Goal: Task Accomplishment & Management: Manage account settings

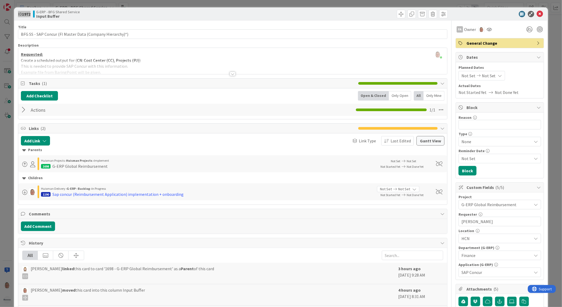
scroll to position [235, 0]
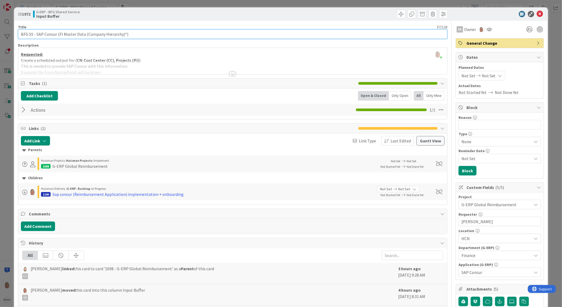
click at [143, 33] on input "BFG SS - SAP Concur (FI Master Data (Company Hierarchy)*)" at bounding box center [232, 34] width 429 height 10
drag, startPoint x: 128, startPoint y: 34, endPoint x: 4, endPoint y: 33, distance: 124.3
click at [4, 33] on div "ID 1972 G-ERP - BFG Shared Service Input Buffer Title 57 / 128 BFG SS - SAP Con…" at bounding box center [281, 153] width 562 height 307
click at [131, 35] on input "BFG SS - SAP Concur (FI Master Data (Company Hierarchy)*)" at bounding box center [232, 34] width 429 height 10
click at [153, 34] on input "BFG SS - SAP Concur (FI Master Data (Company Hierarchy)*)" at bounding box center [232, 34] width 429 height 10
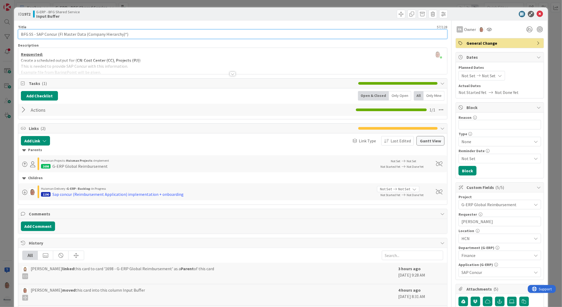
drag, startPoint x: 153, startPoint y: 34, endPoint x: 25, endPoint y: 33, distance: 128.3
click at [25, 33] on input "BFG SS - SAP Concur (FI Master Data (Company Hierarchy)*)" at bounding box center [232, 34] width 429 height 10
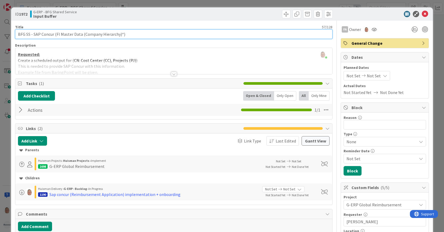
click at [200, 35] on input "BFG SS - SAP Concur (FI Master Data (Company Hierarchy)*)" at bounding box center [174, 34] width 318 height 10
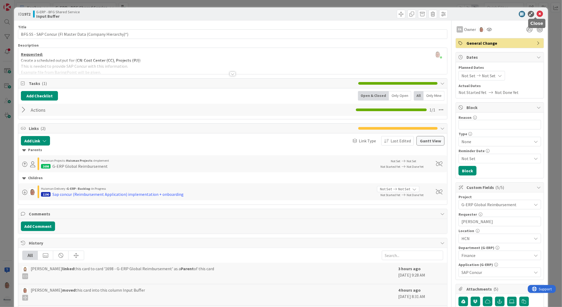
click at [537, 12] on icon at bounding box center [540, 14] width 6 height 6
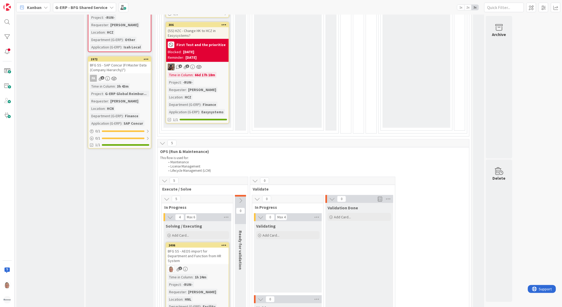
scroll to position [353, 0]
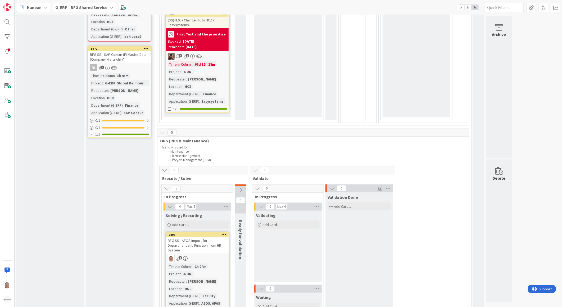
click at [119, 51] on div "BFG SS - SAP Concur (FI Master Data (Company Hierarchy)*)" at bounding box center [119, 57] width 62 height 12
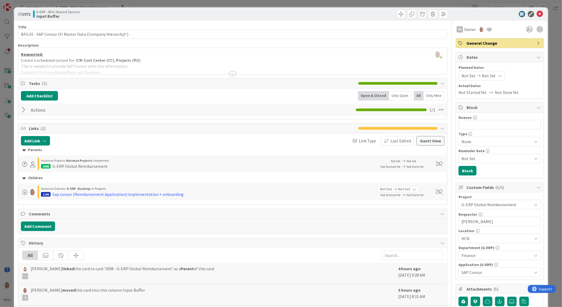
click at [231, 74] on div at bounding box center [233, 74] width 6 height 4
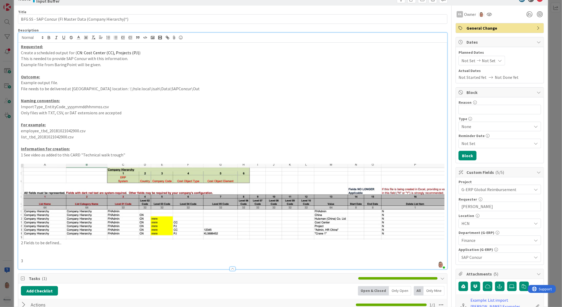
scroll to position [29, 0]
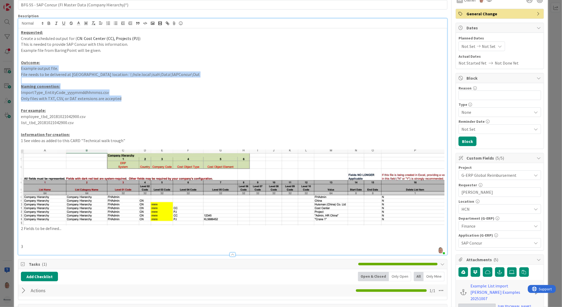
drag, startPoint x: 122, startPoint y: 99, endPoint x: 13, endPoint y: 69, distance: 113.2
click at [13, 69] on div "ID 1972 G-ERP - BFG Shared Service Input Buffer Title 57 / 128 BFG SS - SAP Con…" at bounding box center [281, 153] width 562 height 307
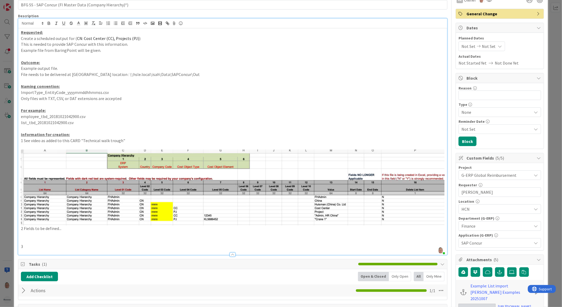
click at [122, 122] on p "list_tbd_20181021042900.csv" at bounding box center [232, 123] width 423 height 6
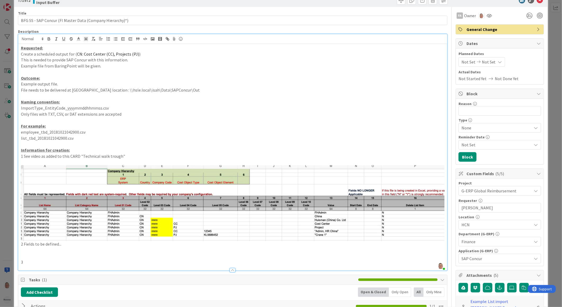
scroll to position [0, 0]
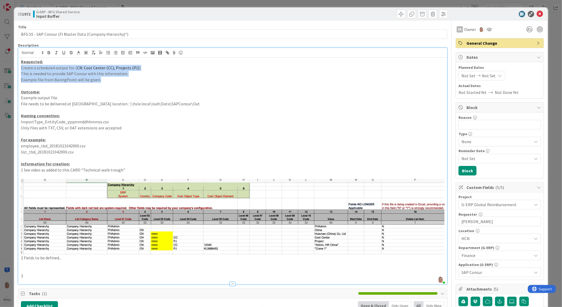
drag, startPoint x: 101, startPoint y: 80, endPoint x: 40, endPoint y: 71, distance: 61.6
click at [21, 68] on div "Requested: Create a scheduled output for ( CN: Cost Center (CC), Projects (PJ) …" at bounding box center [232, 171] width 429 height 226
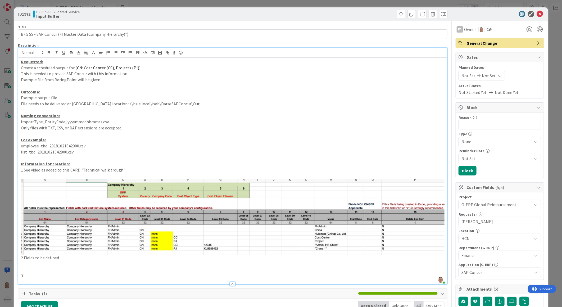
click at [416, 115] on p "Naming convention:" at bounding box center [232, 116] width 423 height 6
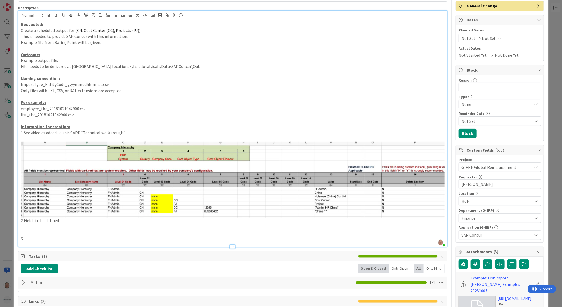
scroll to position [29, 0]
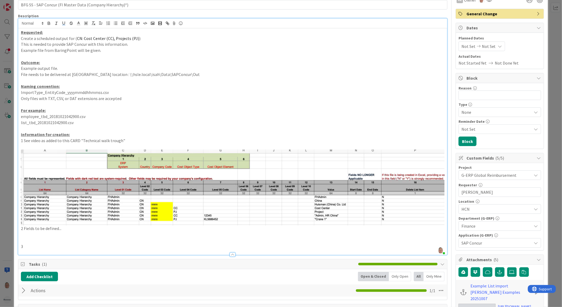
click at [107, 53] on p "Example file from BaringPoint will be given." at bounding box center [232, 50] width 423 height 6
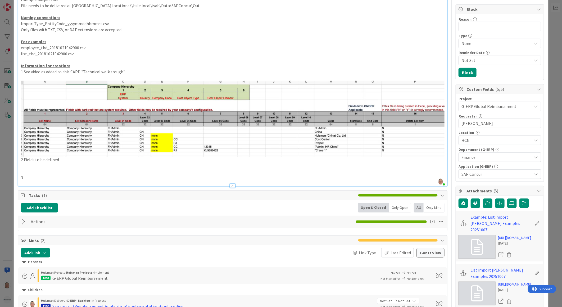
scroll to position [117, 0]
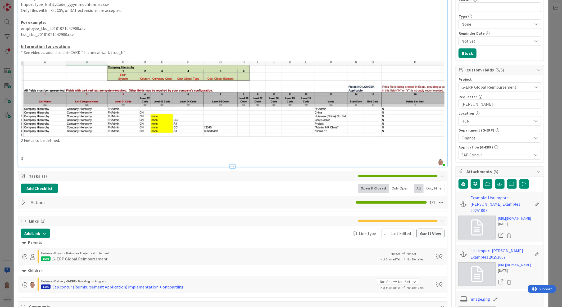
click at [53, 176] on span "Tasks ( 1 )" at bounding box center [192, 176] width 327 height 6
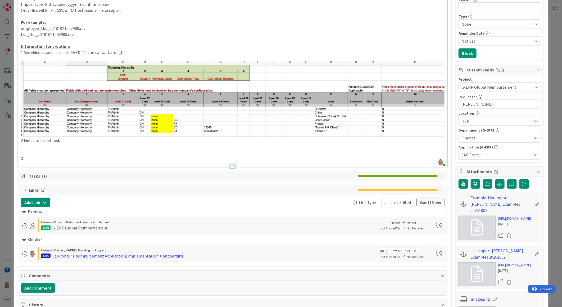
click at [48, 176] on span "Tasks ( 1 )" at bounding box center [192, 176] width 327 height 6
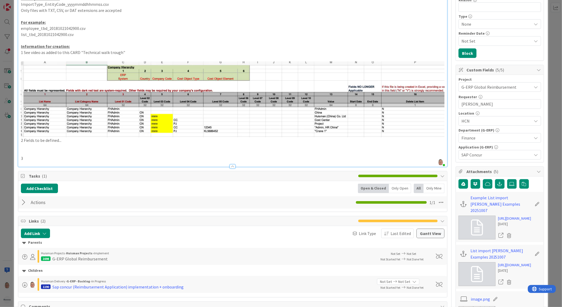
click at [20, 202] on div "Actions Checklist Name 7 / 64 Actions 1 / 1" at bounding box center [232, 202] width 429 height 12
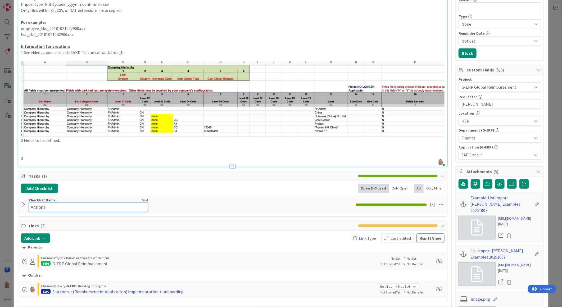
click at [44, 202] on input "Actions" at bounding box center [88, 207] width 119 height 10
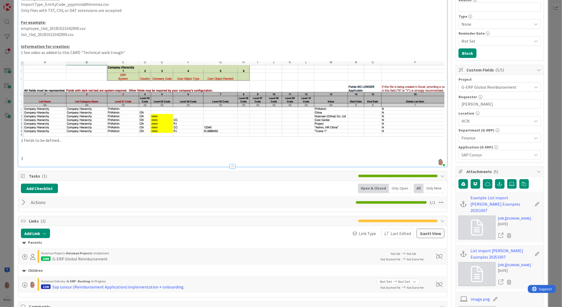
click at [83, 200] on div "Checklist Name 7 / 64 Actions" at bounding box center [88, 203] width 119 height 10
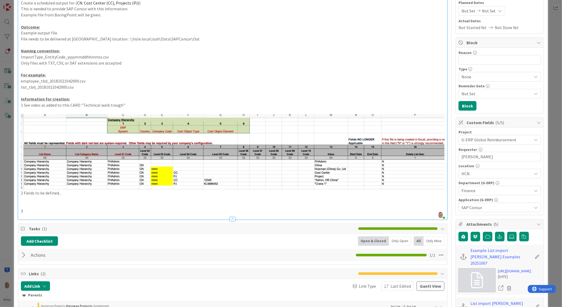
scroll to position [0, 0]
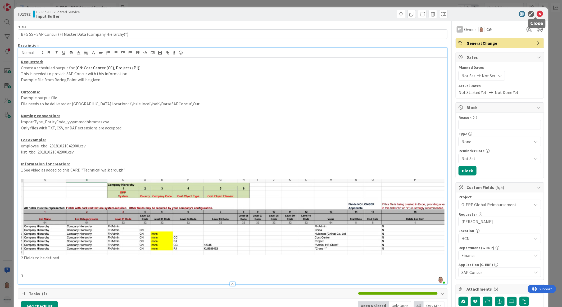
click at [537, 12] on icon at bounding box center [540, 14] width 6 height 6
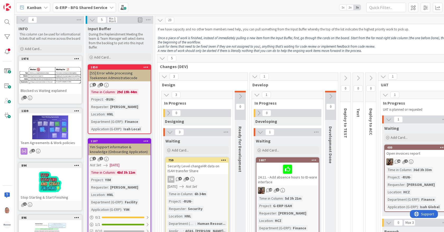
click at [255, 75] on icon at bounding box center [255, 77] width 6 height 6
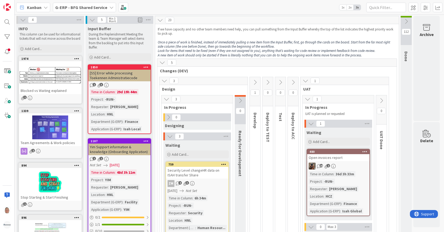
click at [163, 78] on icon at bounding box center [165, 81] width 6 height 6
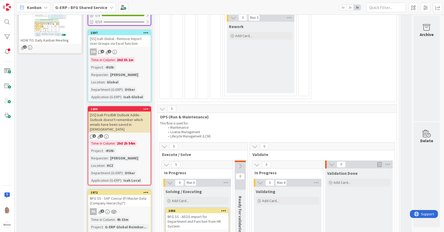
scroll to position [294, 0]
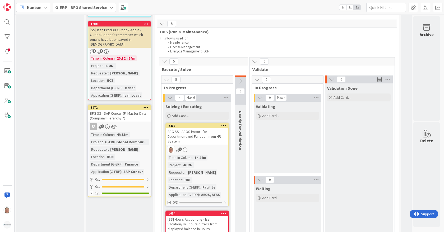
click at [194, 134] on div "BFG SS - AEOS import for Department and Function from HR System" at bounding box center [197, 136] width 62 height 16
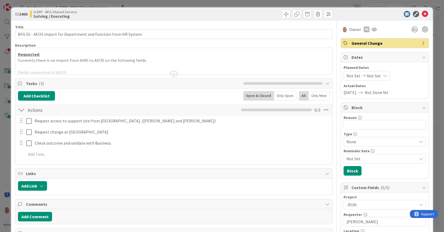
click at [171, 74] on div at bounding box center [174, 74] width 6 height 4
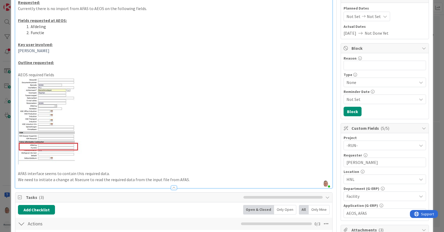
scroll to position [59, 0]
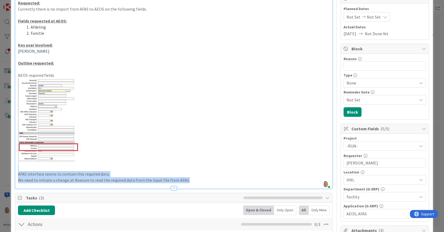
drag, startPoint x: 187, startPoint y: 180, endPoint x: 20, endPoint y: 170, distance: 167.2
click at [20, 170] on div "Requested: Currently there is no import from AFAS to AEOS on the following fiel…" at bounding box center [173, 93] width 317 height 189
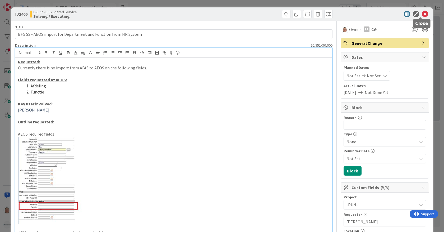
click at [422, 14] on icon at bounding box center [425, 14] width 6 height 6
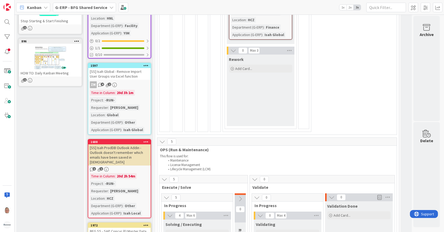
scroll to position [0, 2]
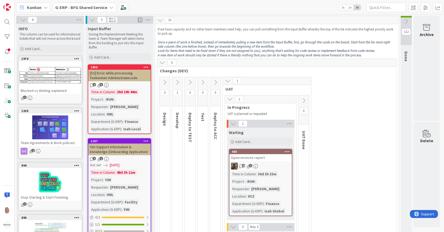
click at [404, 21] on icon at bounding box center [407, 22] width 6 height 6
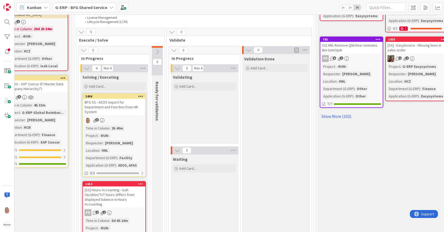
scroll to position [323, 124]
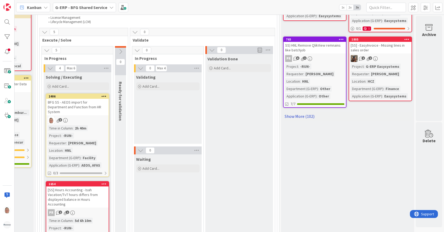
click at [300, 115] on link "Show More (102)" at bounding box center [347, 116] width 129 height 8
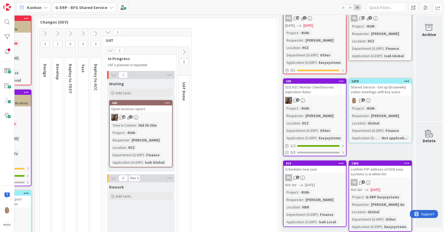
scroll to position [0, 124]
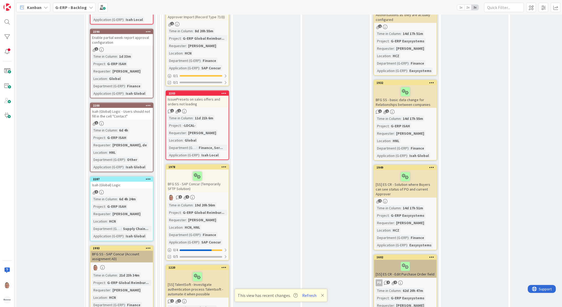
scroll to position [499, 0]
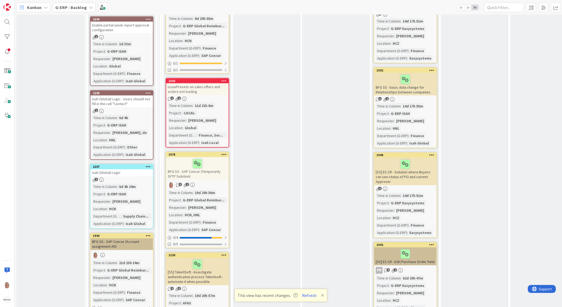
click at [215, 158] on div at bounding box center [197, 163] width 59 height 11
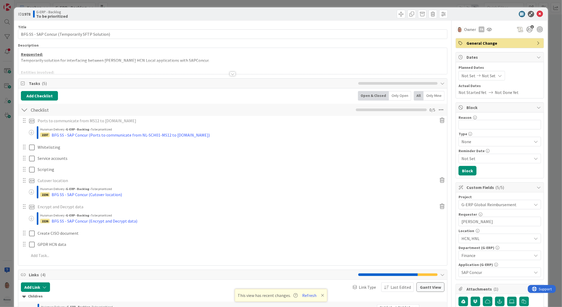
click at [230, 74] on div at bounding box center [233, 74] width 6 height 4
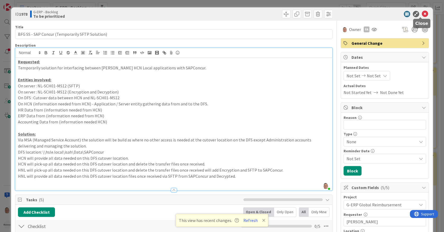
click at [422, 13] on icon at bounding box center [425, 14] width 6 height 6
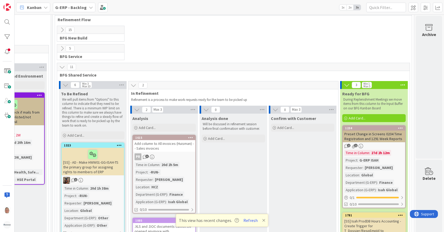
scroll to position [0, 535]
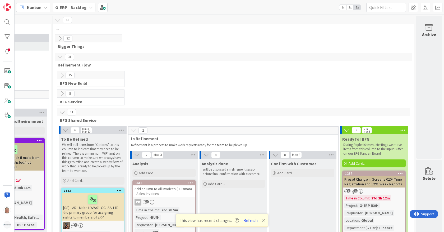
click at [57, 39] on icon at bounding box center [60, 38] width 6 height 6
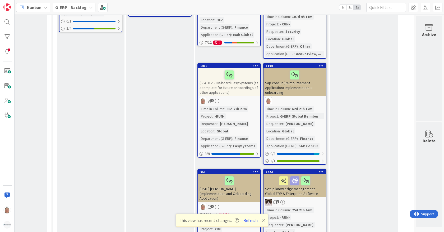
scroll to position [411, 535]
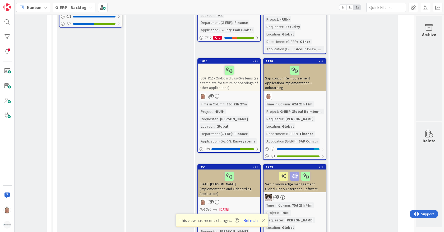
click at [271, 76] on div "Sap concur (Reimbursement Application) implementation + onboarding" at bounding box center [295, 77] width 62 height 28
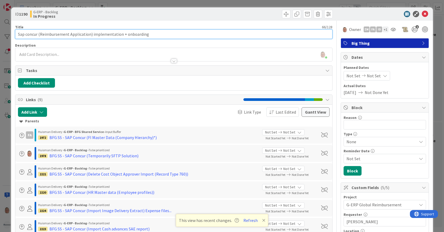
drag, startPoint x: 151, startPoint y: 34, endPoint x: 11, endPoint y: 40, distance: 140.3
click at [11, 40] on div "ID 1190 G-ERP - Backlog In Progress Title 66 / 128 Sap concur (Reimbursement Ap…" at bounding box center [222, 116] width 444 height 232
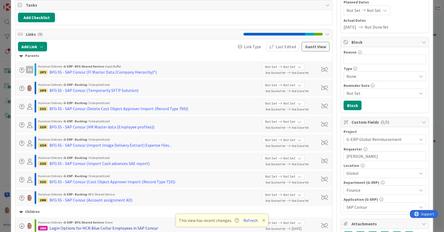
scroll to position [59, 0]
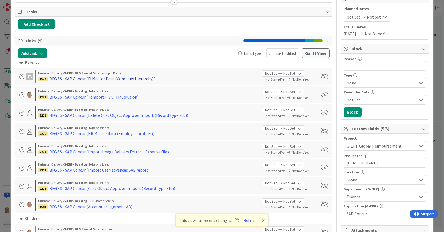
click at [92, 77] on div "BFG SS - SAP Concur (FI Master Data (Company Hierarchy)*)" at bounding box center [102, 78] width 107 height 6
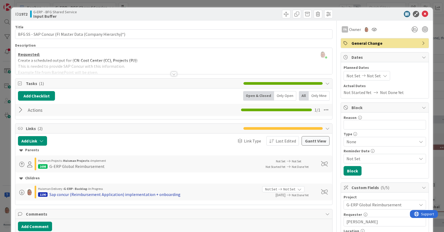
click at [87, 195] on div "Sap concur (Reimbursement Application) implementation + onboarding" at bounding box center [114, 194] width 131 height 6
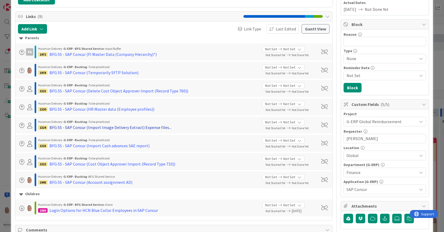
scroll to position [88, 0]
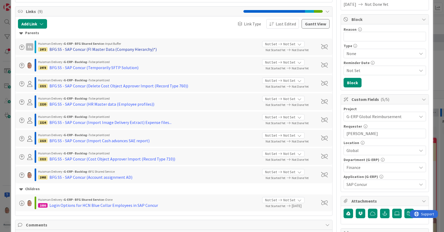
click at [90, 49] on div "BFG SS - SAP Concur (FI Master Data (Company Hierarchy)*)" at bounding box center [102, 49] width 107 height 6
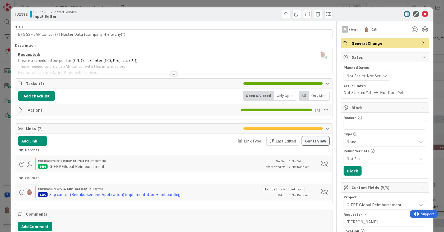
click at [383, 74] on icon at bounding box center [385, 76] width 4 height 4
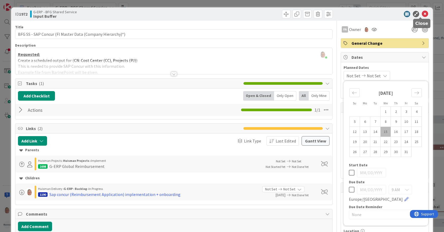
click at [422, 15] on icon at bounding box center [425, 14] width 6 height 6
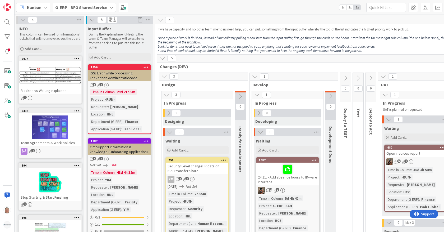
click at [432, 83] on span "UAT" at bounding box center [420, 84] width 79 height 5
click at [204, 167] on div "Security Level changeHR data on ISAH transfer Share" at bounding box center [197, 168] width 62 height 12
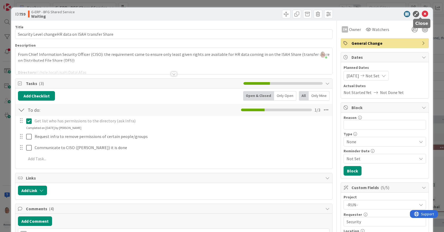
drag, startPoint x: 421, startPoint y: 12, endPoint x: 387, endPoint y: 33, distance: 40.2
click at [422, 12] on icon at bounding box center [425, 14] width 6 height 6
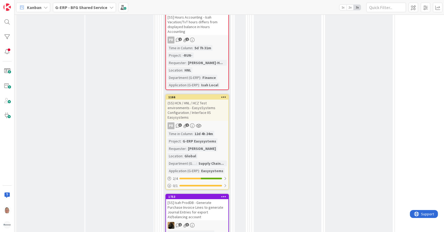
scroll to position [646, 0]
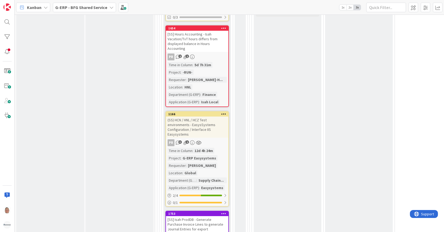
click at [189, 31] on div "[SS] Hours Accounting - Isah Vacation/TvT hours differs from displayed balance …" at bounding box center [197, 41] width 62 height 21
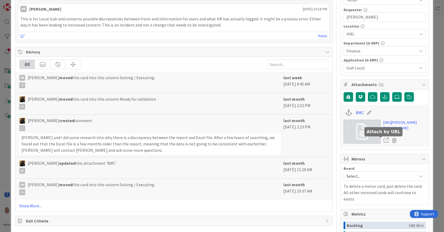
scroll to position [206, 0]
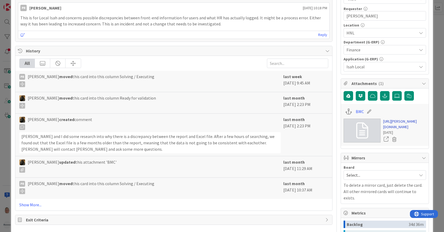
click at [396, 128] on link "https://huisman-smartit.onbmc.com/smartit/app/#/incident/AGGEFRDUJONBTASYPZYKSY…" at bounding box center [405, 123] width 43 height 11
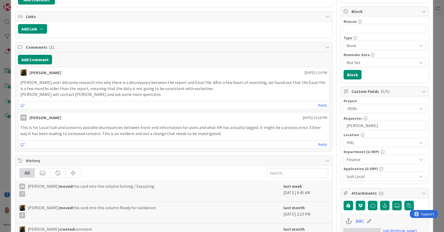
scroll to position [0, 0]
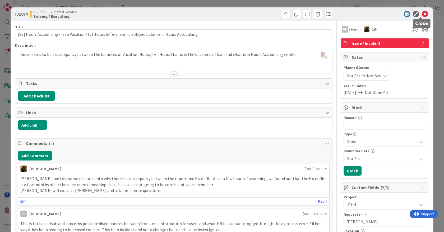
click at [422, 15] on icon at bounding box center [425, 14] width 6 height 6
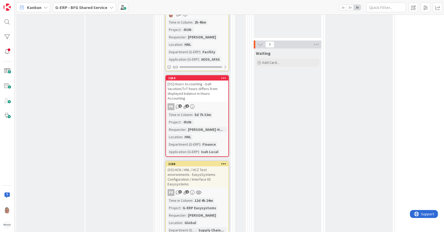
scroll to position [558, 0]
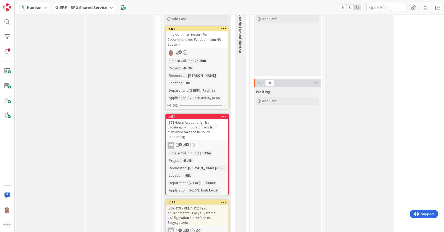
click at [86, 9] on b "G-ERP - BFG Shared Service" at bounding box center [81, 7] width 52 height 5
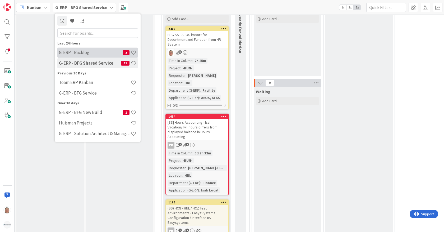
click at [72, 51] on h4 "G-ERP - Backlog" at bounding box center [91, 52] width 64 height 5
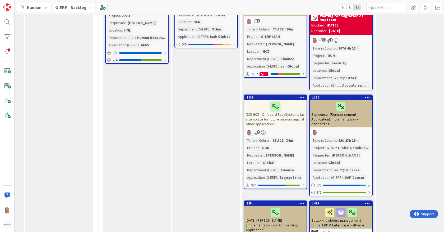
scroll to position [382, 485]
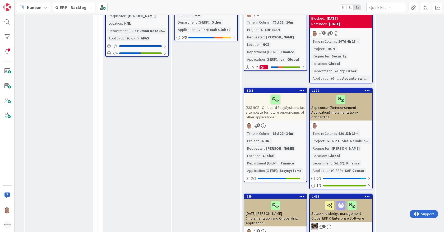
click at [328, 105] on div "Sap concur (Reimbursement Application) implementation + onboarding" at bounding box center [341, 107] width 62 height 28
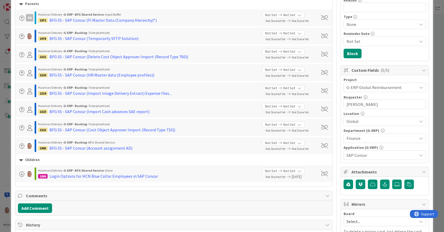
scroll to position [117, 0]
click at [83, 175] on div "Login Options for HCN Blue Collar Employees in SAP Concur" at bounding box center [103, 175] width 109 height 6
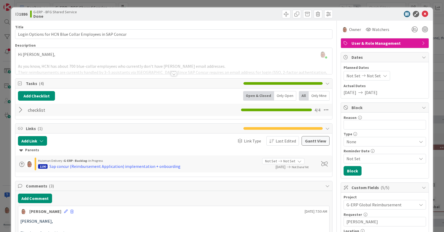
click at [171, 73] on div at bounding box center [174, 74] width 6 height 4
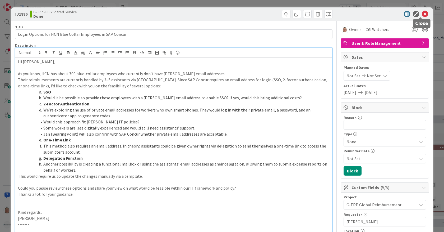
drag, startPoint x: 421, startPoint y: 14, endPoint x: 413, endPoint y: 15, distance: 7.5
click at [422, 14] on icon at bounding box center [425, 14] width 6 height 6
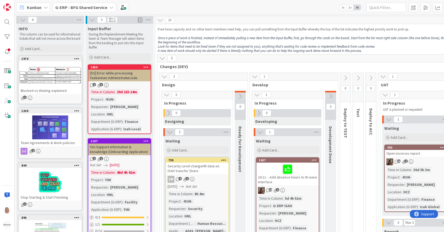
click at [77, 3] on div "G-ERP - BFG Shared Service" at bounding box center [84, 8] width 63 height 10
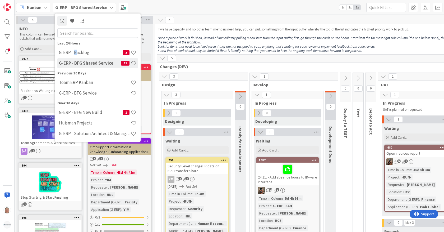
click at [75, 56] on div "G-ERP - Backlog 2" at bounding box center [97, 52] width 81 height 10
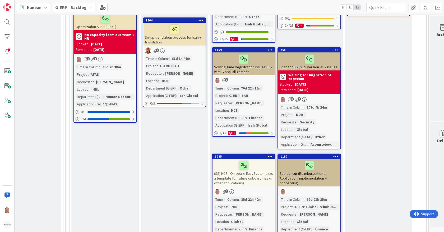
scroll to position [323, 516]
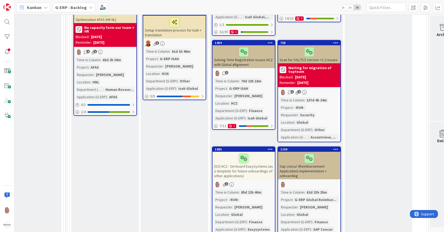
click at [313, 165] on div "Sap concur (Reimbursement Application) implementation + onboarding" at bounding box center [309, 166] width 62 height 28
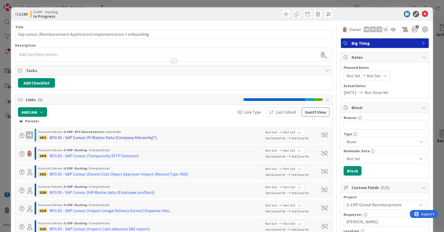
click at [105, 138] on div "BFG SS - SAP Concur (FI Master Data (Company Hierarchy)*)" at bounding box center [102, 137] width 107 height 6
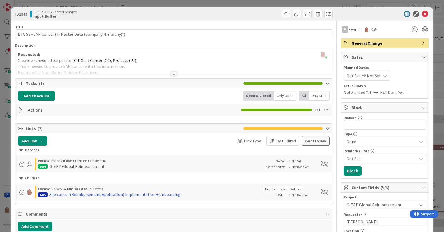
click at [368, 77] on span "Not Set" at bounding box center [374, 75] width 14 height 6
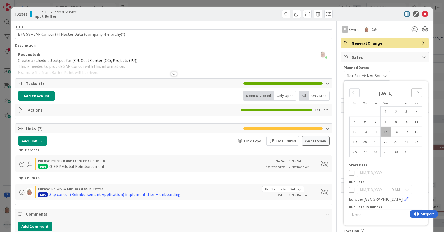
click at [414, 94] on icon "Move forward to switch to the next month." at bounding box center [416, 92] width 5 height 5
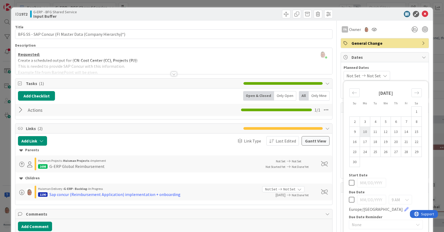
click at [363, 130] on td "10" at bounding box center [365, 131] width 10 height 10
type input "[DATE]"
click at [409, 74] on div "11/10/2025 Not Set Su Mo Tu We Th Fr Sa October 2025 1 2 3 4 5 6 7 8 9 10 11 12…" at bounding box center [385, 76] width 83 height 10
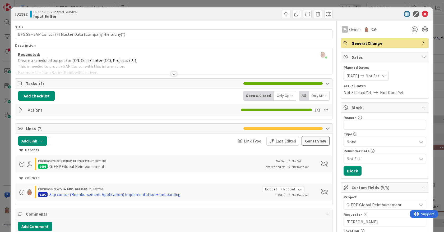
click at [171, 75] on div at bounding box center [174, 74] width 6 height 4
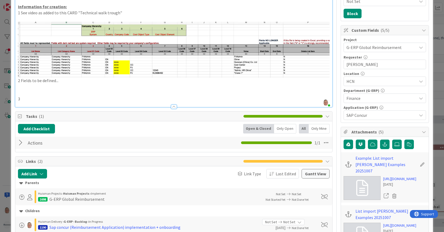
scroll to position [147, 0]
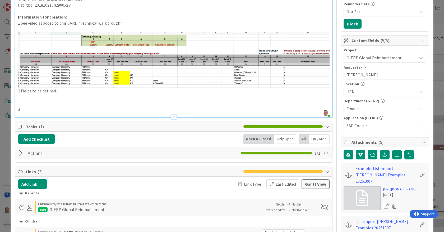
click at [28, 107] on p "3" at bounding box center [174, 109] width 312 height 6
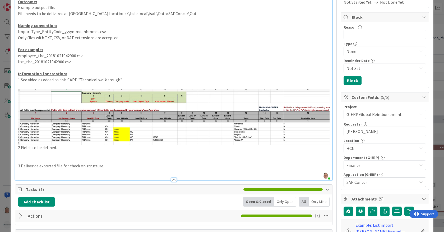
scroll to position [0, 0]
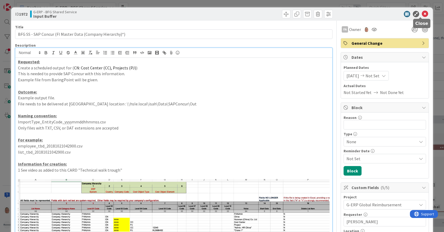
click at [423, 12] on icon at bounding box center [425, 14] width 6 height 6
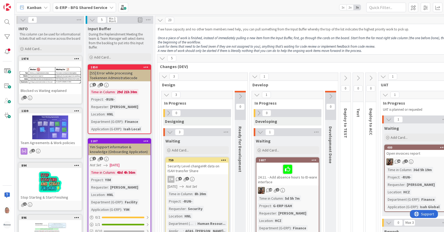
click at [89, 10] on span "G-ERP - BFG Shared Service" at bounding box center [81, 7] width 52 height 6
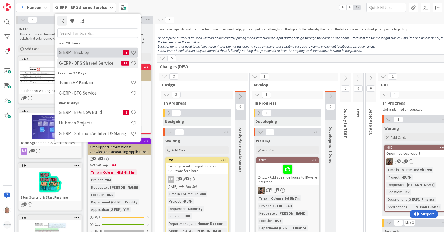
click at [78, 51] on h4 "G-ERP - Backlog" at bounding box center [91, 52] width 64 height 5
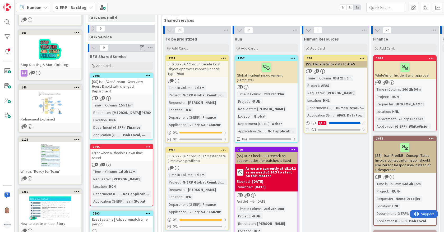
scroll to position [88, 0]
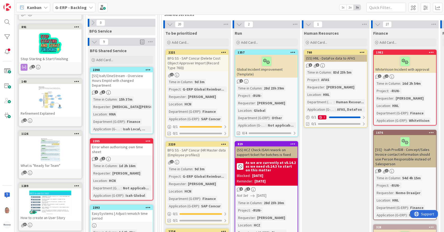
click at [114, 144] on div "Error when authorising own time sheet" at bounding box center [121, 149] width 62 height 12
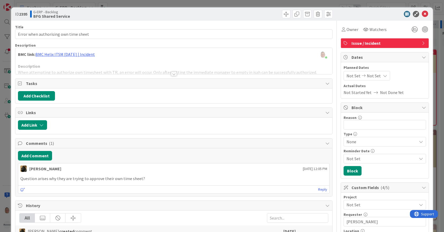
click at [172, 75] on div at bounding box center [174, 74] width 6 height 4
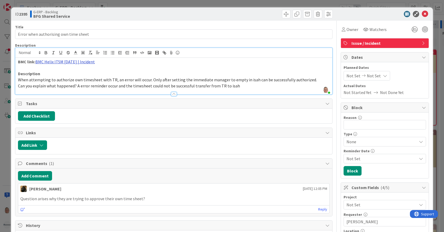
click at [68, 62] on link "BMC Helix ITSM 25.3.01 | Incident" at bounding box center [65, 61] width 60 height 5
click at [65, 70] on link "https://huisman-smartit.onbmc.com/smartit/app/#/incident/AGGJEU87BW384ATEDWRYTE…" at bounding box center [60, 72] width 53 height 7
click at [422, 14] on icon at bounding box center [425, 14] width 6 height 6
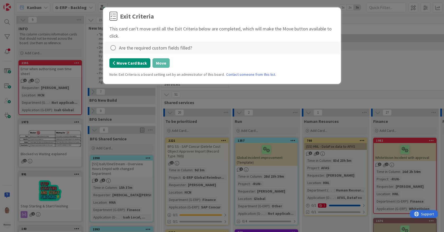
click at [135, 64] on button "Move Card Back" at bounding box center [129, 63] width 41 height 10
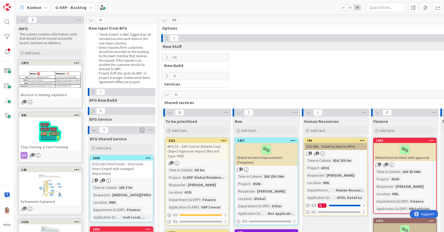
click at [165, 38] on icon at bounding box center [166, 38] width 6 height 6
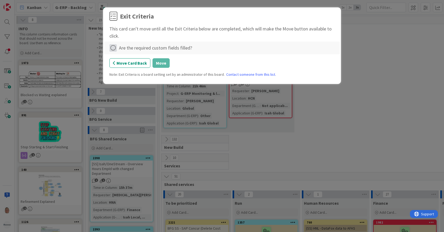
click at [115, 49] on icon at bounding box center [112, 47] width 7 height 7
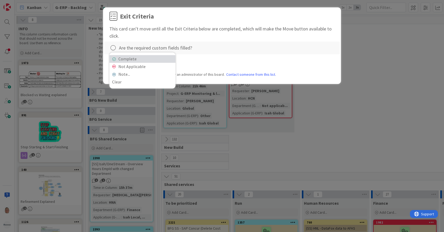
click at [133, 56] on link "Complete" at bounding box center [142, 59] width 66 height 8
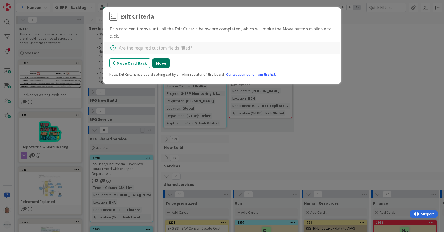
click at [166, 61] on button "Move" at bounding box center [161, 63] width 17 height 10
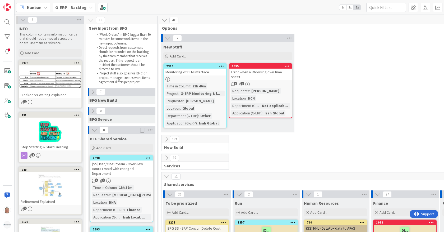
click at [261, 69] on div "Error when authorising own time sheet" at bounding box center [261, 75] width 62 height 12
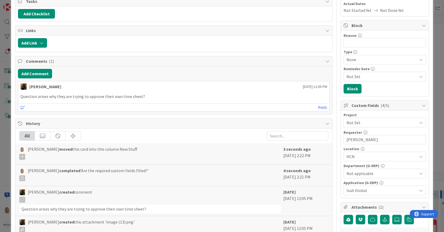
scroll to position [88, 0]
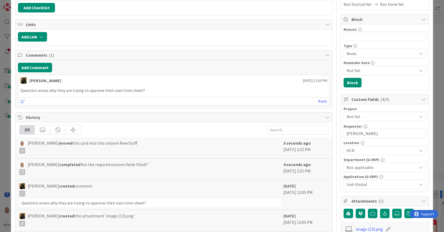
click at [371, 116] on span "Not Set" at bounding box center [381, 116] width 68 height 7
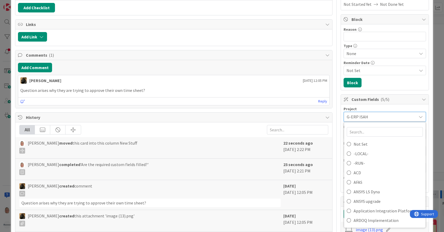
click at [208, 10] on div "Add Checklist" at bounding box center [174, 8] width 312 height 10
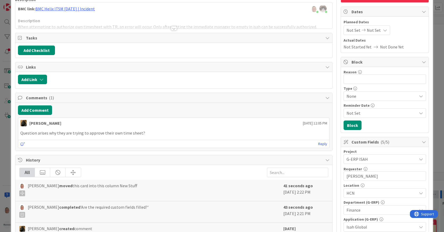
scroll to position [0, 0]
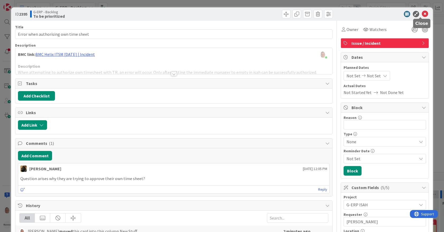
click at [422, 13] on icon at bounding box center [425, 14] width 6 height 6
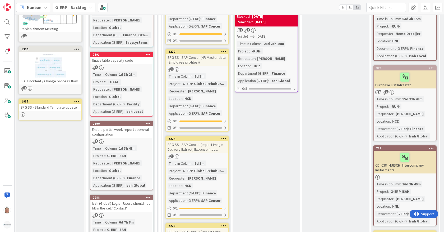
scroll to position [294, 0]
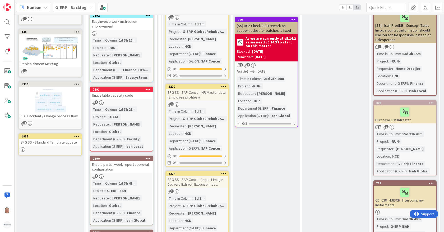
click at [148, 87] on icon at bounding box center [148, 89] width 5 height 4
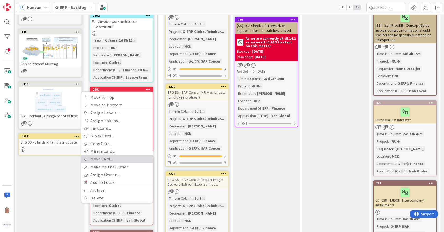
click at [106, 155] on link "Move Card..." at bounding box center [116, 159] width 71 height 8
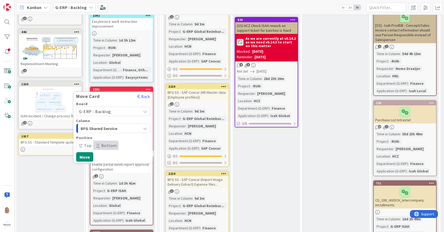
click at [99, 125] on span "BFG Shared Service" at bounding box center [101, 128] width 40 height 7
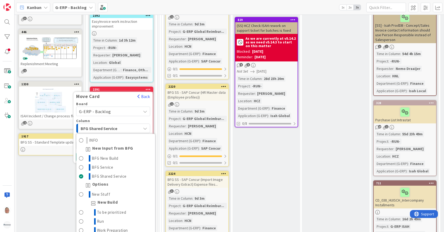
click at [97, 109] on span "G-ERP - Backlog" at bounding box center [95, 111] width 32 height 5
click at [140, 107] on div "G-ERP - Backlog" at bounding box center [113, 112] width 74 height 10
click at [145, 109] on icon at bounding box center [145, 111] width 4 height 4
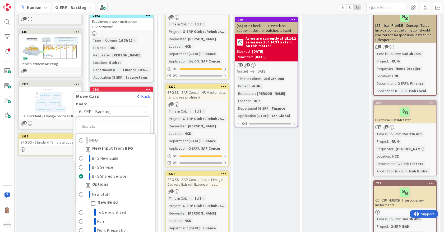
click at [144, 109] on icon at bounding box center [145, 111] width 4 height 4
click at [124, 93] on div "Move Card" at bounding box center [104, 96] width 61 height 6
click at [152, 93] on div "Move Card Back" at bounding box center [113, 97] width 79 height 8
click at [142, 93] on button "Back" at bounding box center [143, 96] width 13 height 6
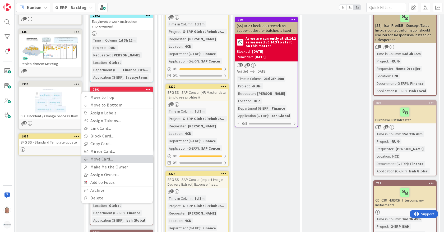
click at [104, 155] on link "Move Card..." at bounding box center [116, 159] width 71 height 8
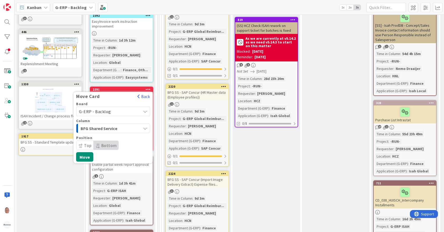
click at [103, 109] on span "G-ERP - Backlog" at bounding box center [95, 111] width 32 height 5
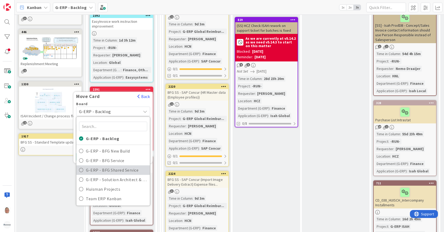
click at [115, 166] on span "G-ERP - BFG Shared Service" at bounding box center [116, 170] width 61 height 8
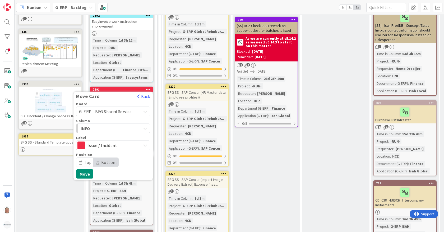
click at [108, 125] on span "INFO" at bounding box center [101, 128] width 40 height 7
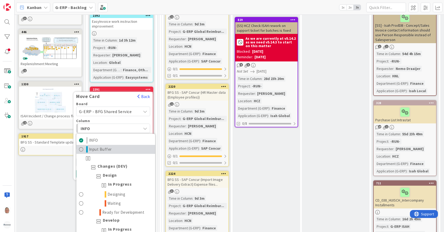
click at [106, 146] on span "Input Buffer" at bounding box center [100, 149] width 23 height 6
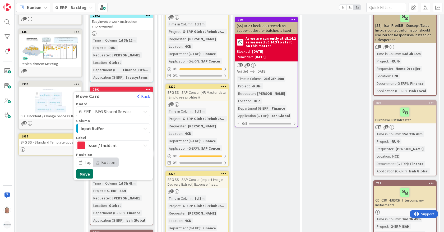
click at [86, 169] on button "Move" at bounding box center [84, 174] width 17 height 10
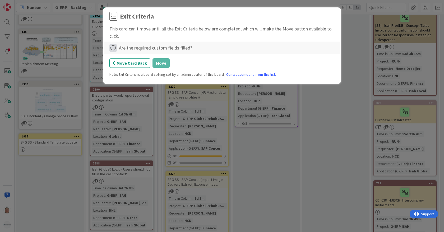
click at [114, 48] on icon at bounding box center [112, 47] width 7 height 7
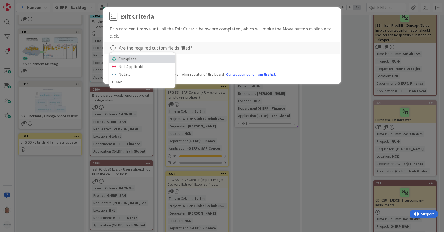
click at [153, 59] on link "Complete" at bounding box center [142, 59] width 66 height 8
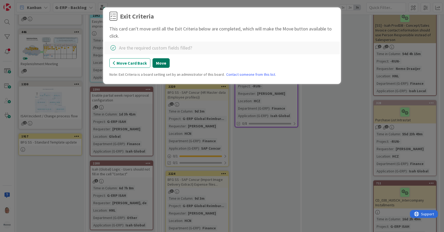
click at [158, 62] on button "Move" at bounding box center [161, 63] width 17 height 10
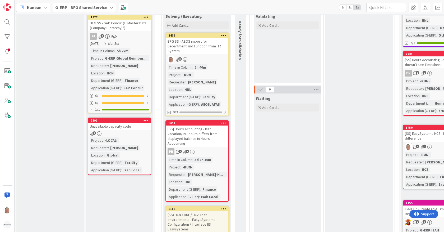
scroll to position [441, 0]
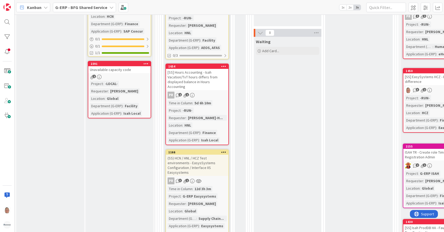
click at [147, 62] on icon at bounding box center [146, 64] width 5 height 4
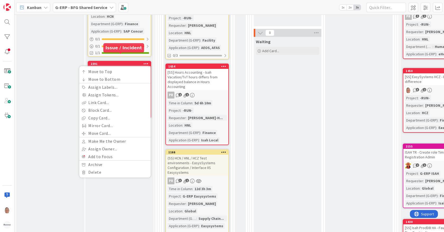
click at [114, 62] on div "2391" at bounding box center [121, 64] width 60 height 4
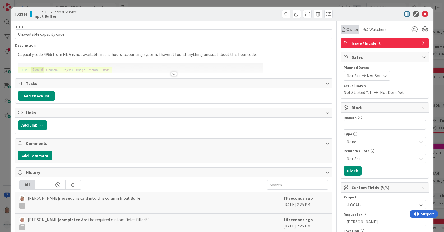
click at [347, 30] on span "Owner" at bounding box center [353, 29] width 12 height 6
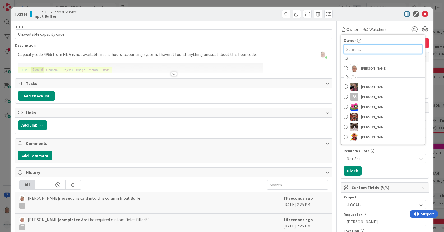
click at [354, 48] on input "text" at bounding box center [383, 49] width 79 height 10
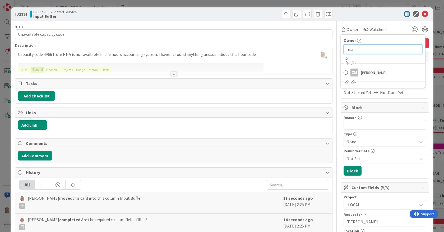
type input "mia"
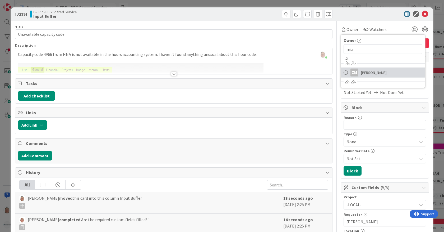
click at [362, 70] on span "Zheng Mia" at bounding box center [374, 73] width 26 height 8
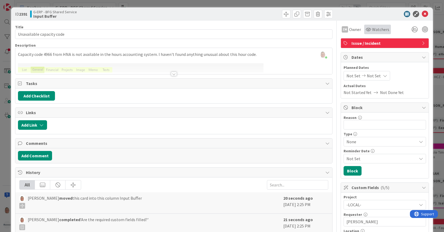
click at [372, 29] on span "Watchers" at bounding box center [380, 29] width 17 height 6
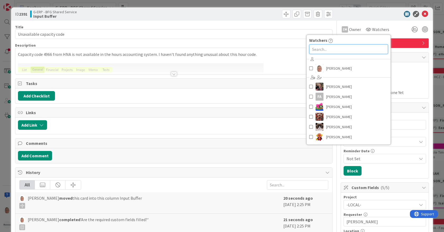
click at [355, 49] on input "text" at bounding box center [348, 49] width 79 height 10
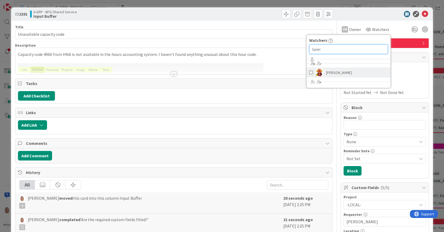
type input "larei"
click at [331, 75] on span "Lareina Cheng" at bounding box center [339, 73] width 26 height 8
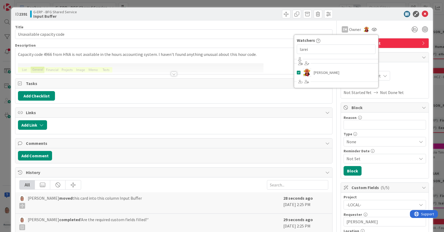
click at [381, 17] on div at bounding box center [383, 14] width 94 height 6
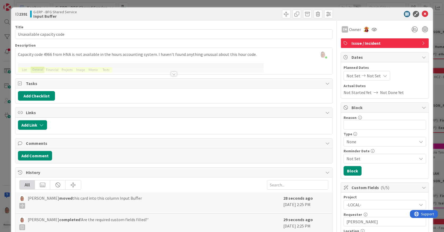
click at [172, 74] on div at bounding box center [174, 74] width 6 height 4
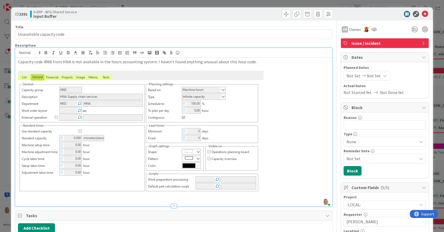
click at [172, 74] on img at bounding box center [141, 136] width 246 height 130
click at [349, 29] on span "Owner" at bounding box center [355, 29] width 12 height 6
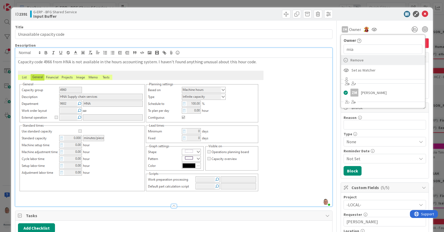
click at [352, 61] on span "Remove" at bounding box center [357, 60] width 13 height 8
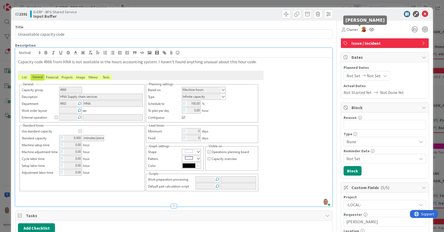
click at [361, 28] on img at bounding box center [364, 29] width 6 height 6
click at [340, 38] on link "Remove" at bounding box center [346, 39] width 42 height 8
click at [282, 13] on span at bounding box center [286, 14] width 8 height 8
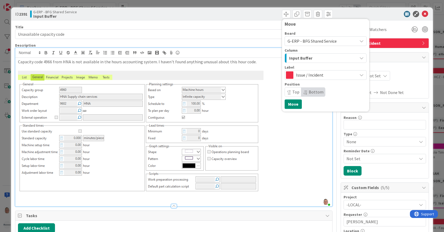
click at [305, 43] on span "G-ERP - BFG Shared Service" at bounding box center [312, 40] width 49 height 5
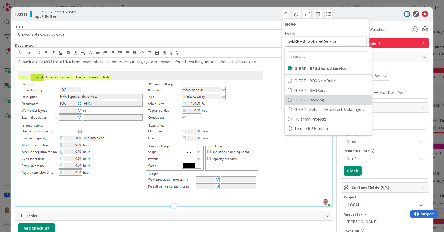
click at [301, 97] on span "G-ERP - Backlog" at bounding box center [332, 100] width 75 height 8
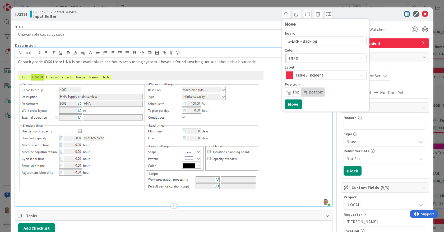
click at [295, 58] on div "INFO" at bounding box center [323, 58] width 70 height 8
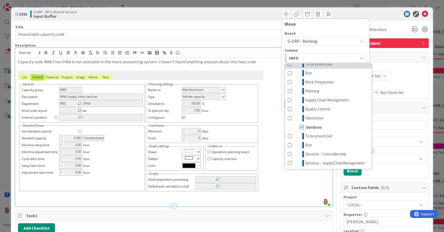
scroll to position [88, 0]
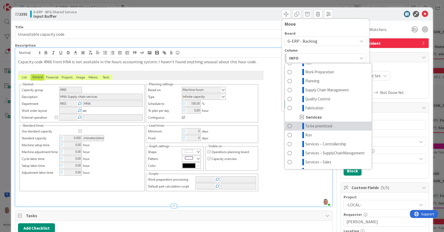
click at [317, 126] on span "To be prioritized" at bounding box center [318, 126] width 27 height 6
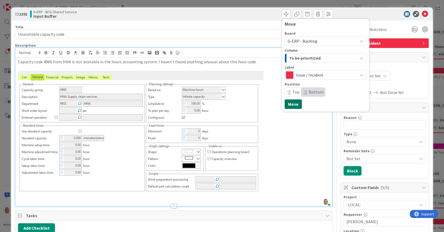
click at [289, 102] on button "Move" at bounding box center [293, 104] width 17 height 10
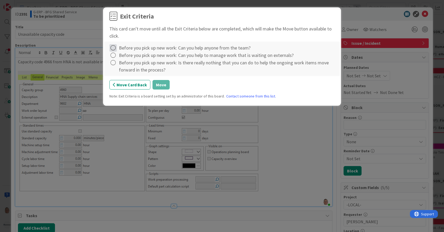
click at [111, 48] on icon at bounding box center [112, 47] width 7 height 7
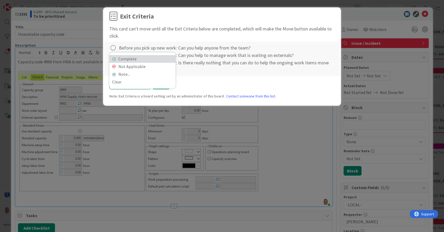
click at [136, 60] on link "Complete" at bounding box center [142, 59] width 66 height 8
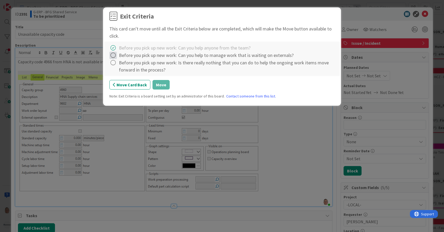
click at [112, 54] on icon at bounding box center [112, 55] width 7 height 7
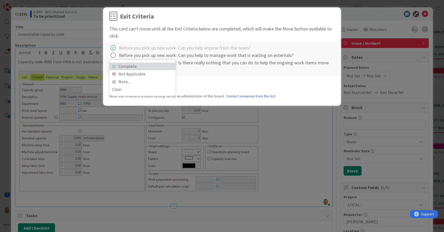
click at [137, 64] on link "Complete" at bounding box center [142, 66] width 66 height 8
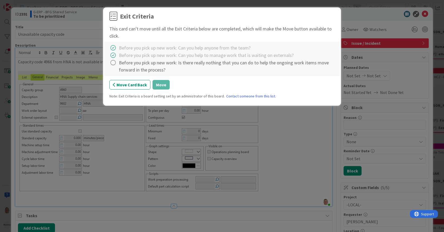
click at [117, 62] on icon at bounding box center [112, 62] width 7 height 7
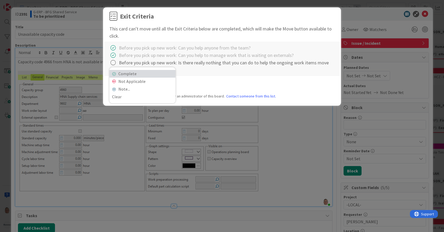
click at [135, 73] on link "Complete" at bounding box center [142, 74] width 66 height 8
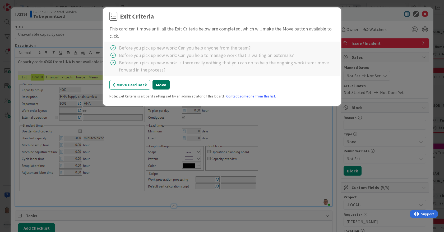
click at [162, 85] on button "Move" at bounding box center [161, 85] width 17 height 10
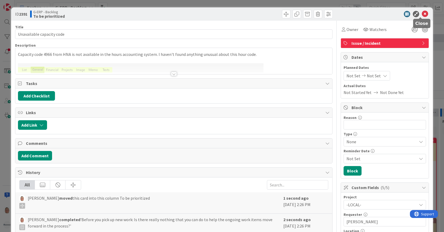
click at [422, 15] on icon at bounding box center [425, 14] width 6 height 6
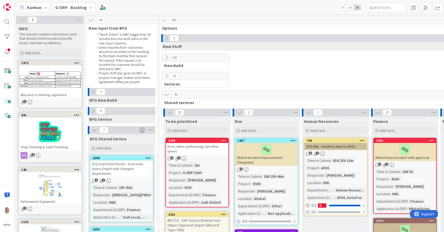
click at [167, 75] on icon at bounding box center [167, 76] width 6 height 6
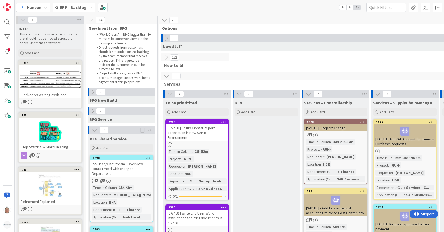
click at [167, 75] on icon at bounding box center [167, 76] width 6 height 6
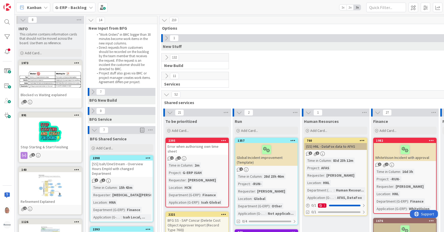
click at [194, 144] on div "Error when authorising own time sheet" at bounding box center [197, 149] width 62 height 12
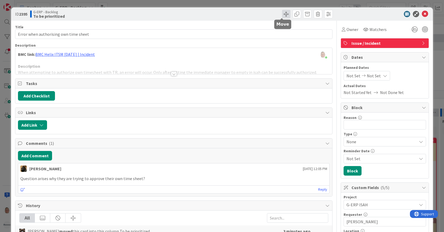
click at [282, 15] on span at bounding box center [286, 14] width 8 height 8
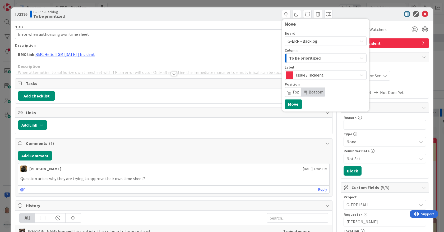
click at [294, 41] on span "G-ERP - Backlog" at bounding box center [303, 40] width 30 height 5
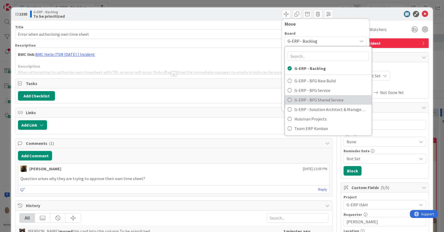
click at [305, 102] on span "G-ERP - BFG Shared Service" at bounding box center [332, 100] width 75 height 8
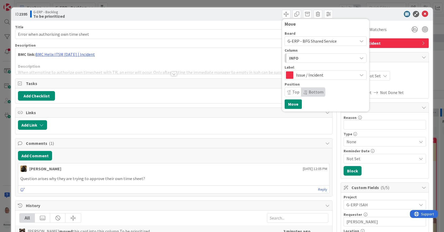
click at [300, 59] on div "INFO" at bounding box center [323, 58] width 70 height 8
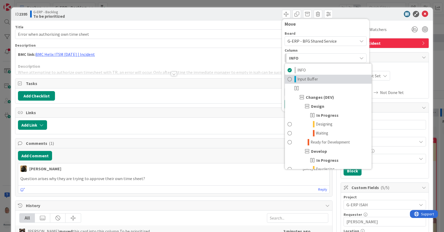
click at [300, 78] on span "Input Buffer" at bounding box center [308, 79] width 21 height 6
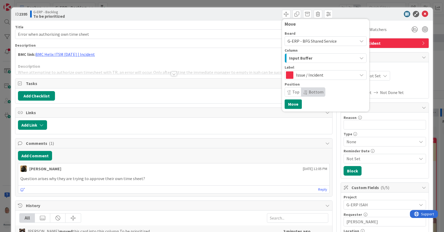
click at [400, 73] on div "Not Set Not Set" at bounding box center [385, 76] width 83 height 10
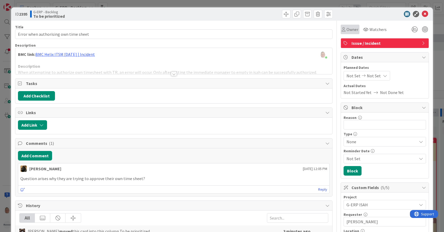
click at [347, 32] on span "Owner" at bounding box center [353, 29] width 12 height 6
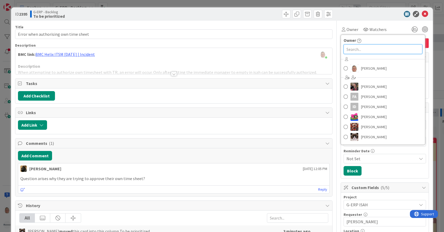
click at [348, 46] on input "text" at bounding box center [383, 49] width 79 height 10
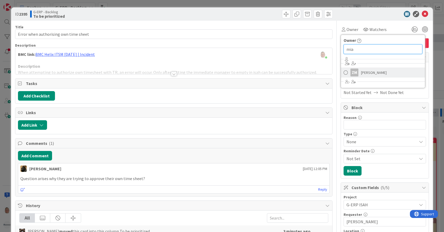
type input "mia"
click at [362, 75] on span "Zheng Mia" at bounding box center [374, 73] width 26 height 8
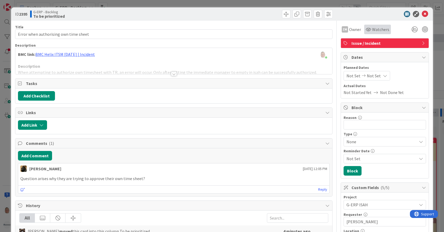
click at [372, 29] on span "Watchers" at bounding box center [380, 29] width 17 height 6
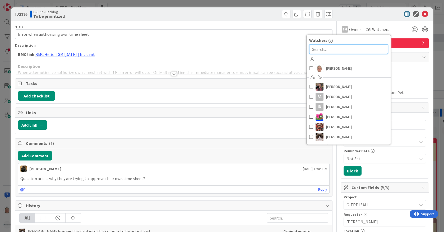
click at [319, 49] on input "text" at bounding box center [348, 49] width 79 height 10
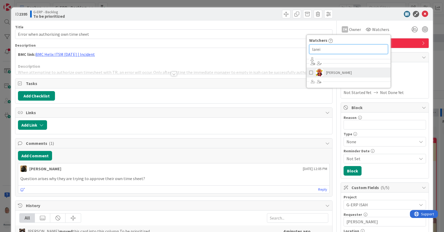
type input "larei"
click at [329, 71] on span "Lareina Cheng" at bounding box center [339, 73] width 26 height 8
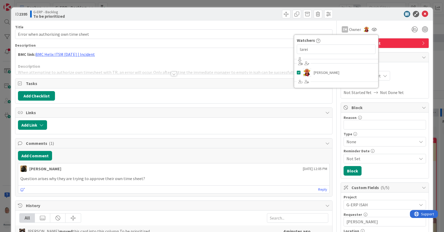
click at [386, 23] on div "ZM Owner Owner mia Remove Set as Watcher ZM Zheng Mia Watchers larei Lareina Ch…" at bounding box center [385, 27] width 88 height 13
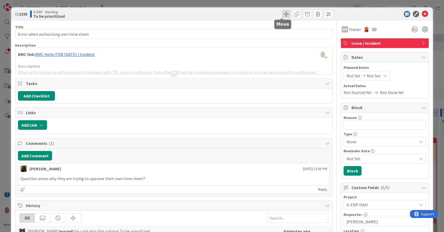
click at [282, 15] on span at bounding box center [286, 14] width 8 height 8
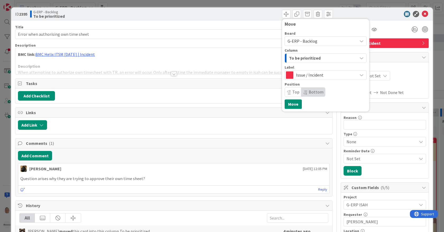
click at [295, 43] on span "G-ERP - Backlog" at bounding box center [303, 40] width 30 height 5
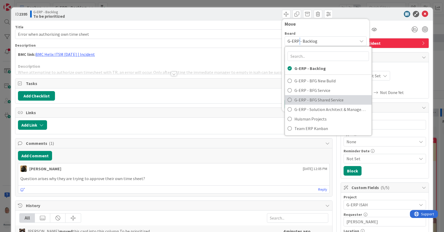
click at [312, 98] on span "G-ERP - BFG Shared Service" at bounding box center [332, 100] width 75 height 8
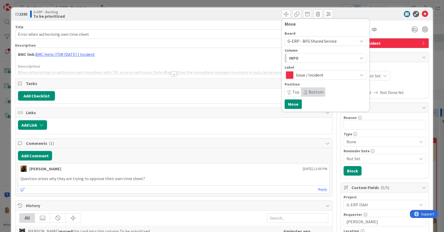
click at [302, 56] on div "INFO" at bounding box center [323, 58] width 70 height 8
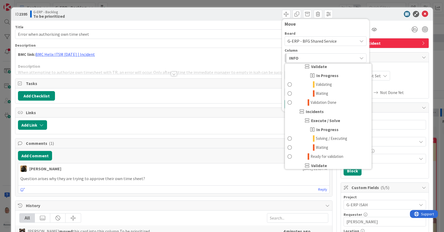
scroll to position [382, 0]
click at [323, 135] on span "Solving / Executing" at bounding box center [331, 138] width 31 height 6
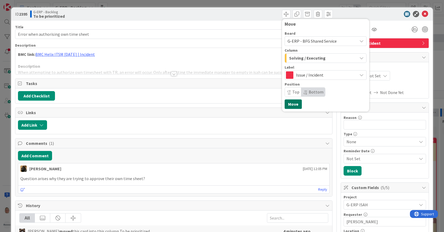
click at [286, 105] on button "Move" at bounding box center [293, 104] width 17 height 10
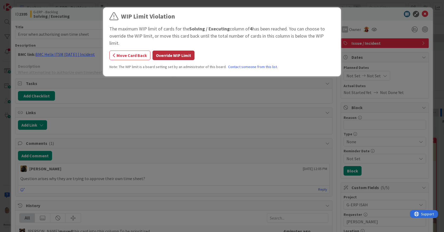
click at [182, 51] on button "Override WIP Limit" at bounding box center [174, 56] width 42 height 10
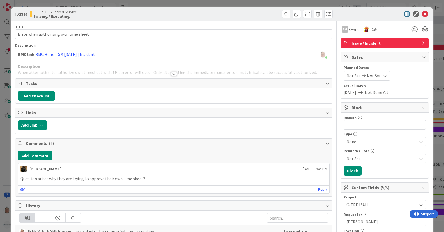
click at [171, 73] on div at bounding box center [174, 74] width 6 height 4
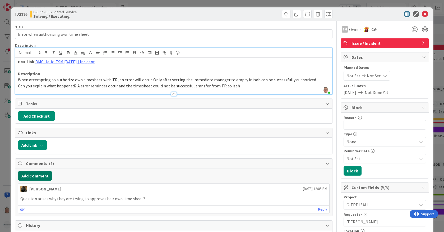
click at [41, 178] on button "Add Comment" at bounding box center [35, 176] width 34 height 10
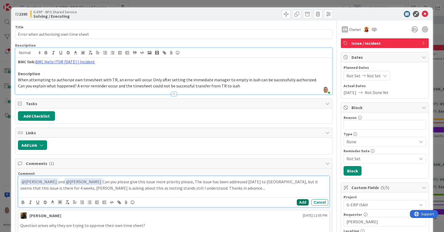
click at [298, 203] on button "Add" at bounding box center [303, 202] width 12 height 6
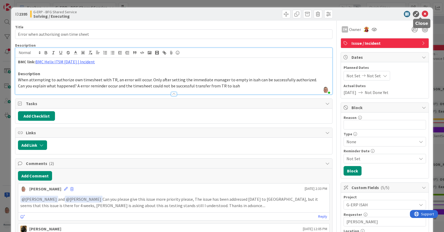
click at [422, 13] on icon at bounding box center [425, 14] width 6 height 6
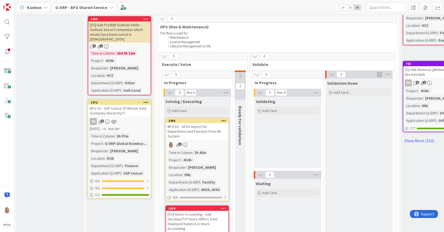
scroll to position [323, 0]
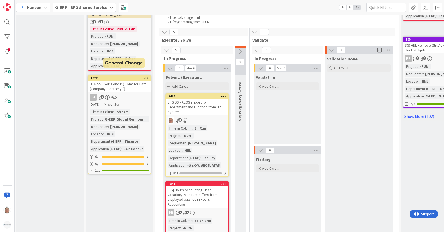
click at [129, 76] on div "1972" at bounding box center [121, 78] width 60 height 4
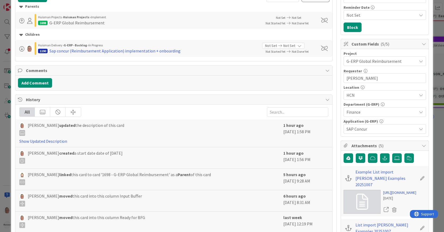
scroll to position [147, 0]
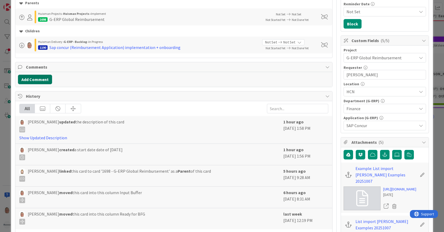
click at [41, 79] on button "Add Comment" at bounding box center [35, 80] width 34 height 10
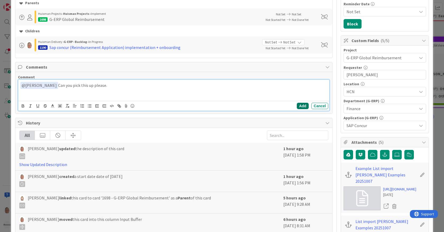
click at [301, 106] on button "Add" at bounding box center [303, 106] width 12 height 6
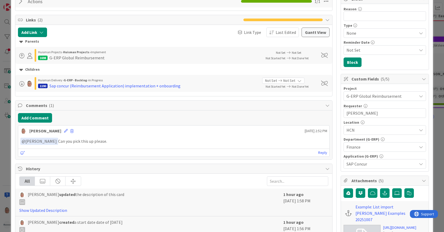
scroll to position [29, 0]
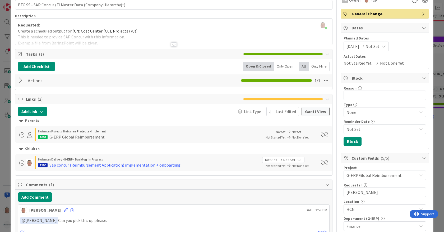
click at [355, 49] on span "11/10/2025" at bounding box center [353, 46] width 13 height 6
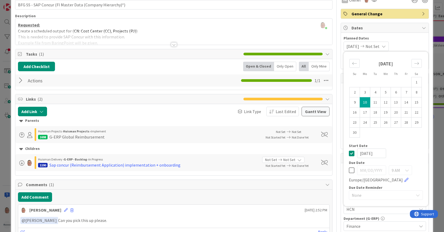
click at [349, 170] on icon at bounding box center [352, 170] width 6 height 6
type input "[DATE]"
click at [349, 152] on icon at bounding box center [352, 153] width 6 height 6
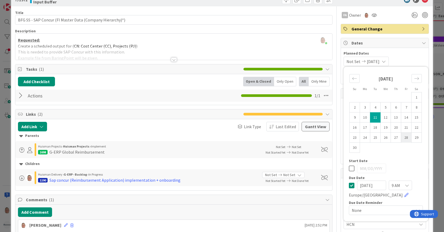
scroll to position [0, 0]
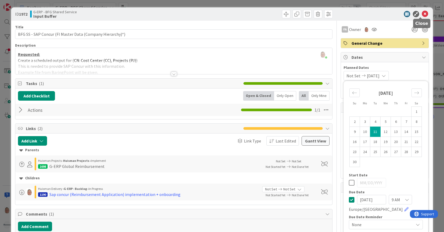
click at [422, 15] on icon at bounding box center [425, 14] width 6 height 6
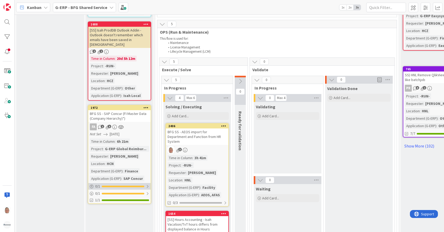
scroll to position [294, 0]
click at [127, 123] on div "FA 1 5" at bounding box center [119, 126] width 62 height 7
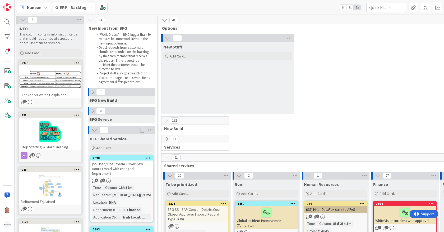
scroll to position [294, 0]
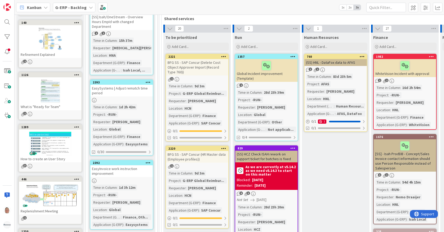
click at [206, 64] on div "BFG SS - SAP Concur (Delete Cost Object Approver Import (Record Type 760))" at bounding box center [197, 67] width 62 height 16
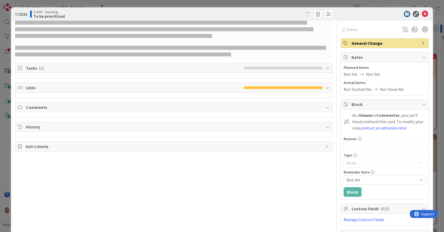
scroll to position [147, 0]
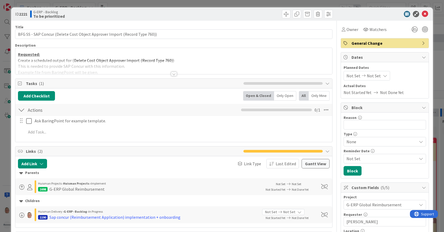
click at [171, 71] on div at bounding box center [173, 67] width 317 height 13
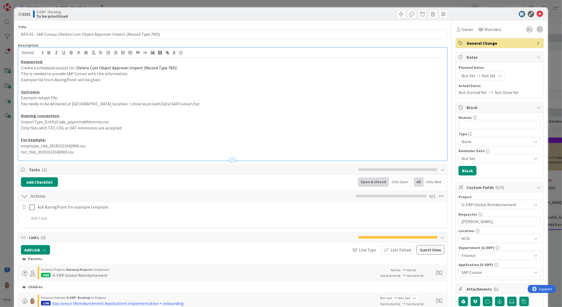
click at [81, 154] on p "list_tbd_20181021042900.csv" at bounding box center [232, 152] width 423 height 6
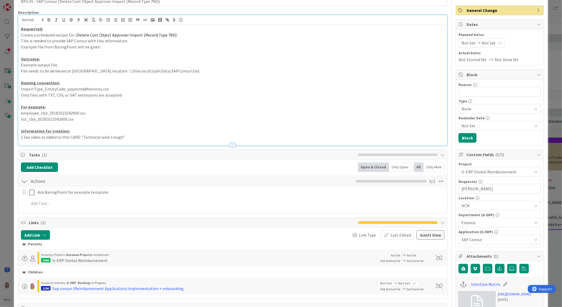
scroll to position [29, 0]
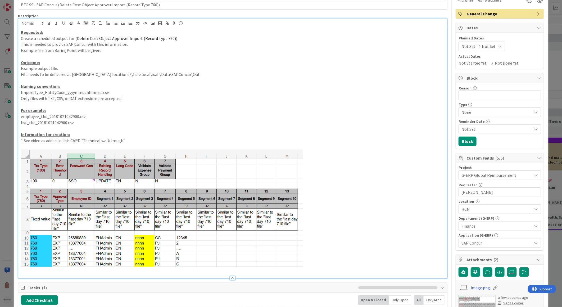
click at [44, 231] on p at bounding box center [232, 270] width 423 height 6
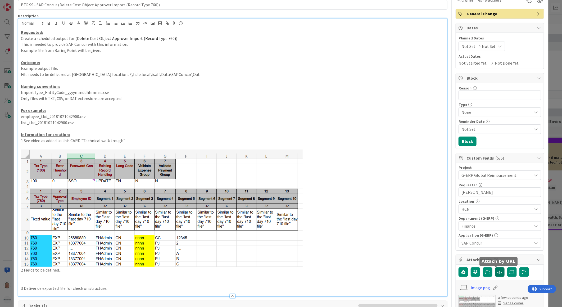
click at [444, 231] on icon "button" at bounding box center [499, 272] width 5 height 4
click at [444, 231] on input "text" at bounding box center [499, 296] width 83 height 10
paste input "[URL][DOMAIN_NAME]"
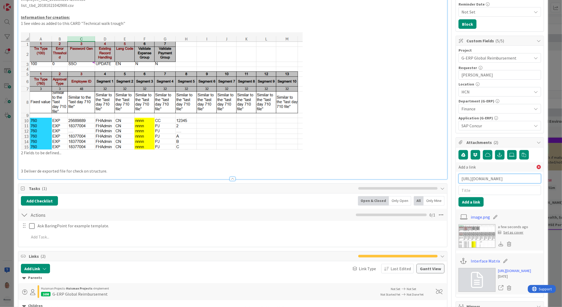
scroll to position [147, 0]
type input "[URL][DOMAIN_NAME]"
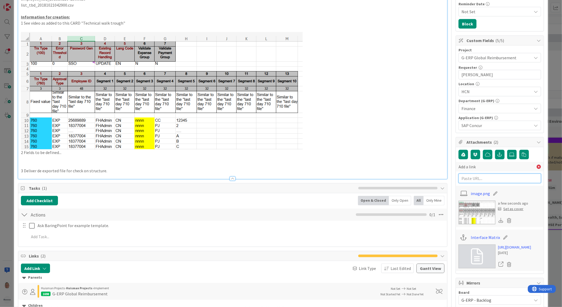
click at [444, 177] on input "text" at bounding box center [499, 179] width 83 height 10
paste input "[URL][DOMAIN_NAME]"
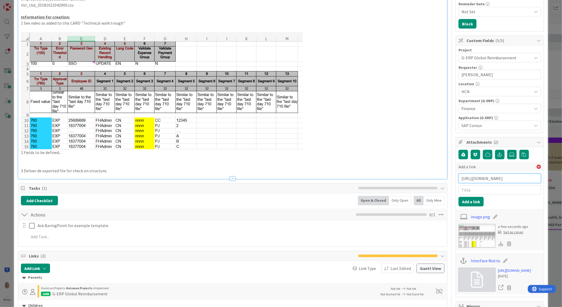
scroll to position [0, 1333]
type input "[URL][DOMAIN_NAME]"
click at [444, 190] on input "text" at bounding box center [499, 190] width 83 height 10
click at [444, 189] on input "text" at bounding box center [499, 190] width 83 height 10
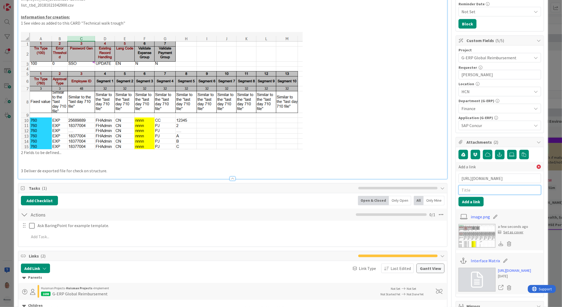
paste input "Technical walk trough."
type input "Technical walk trough."
click at [444, 202] on button "Add a link" at bounding box center [470, 202] width 25 height 10
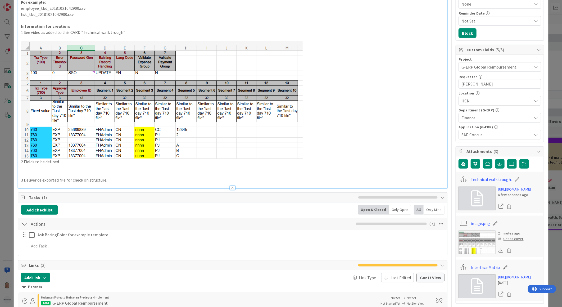
scroll to position [147, 0]
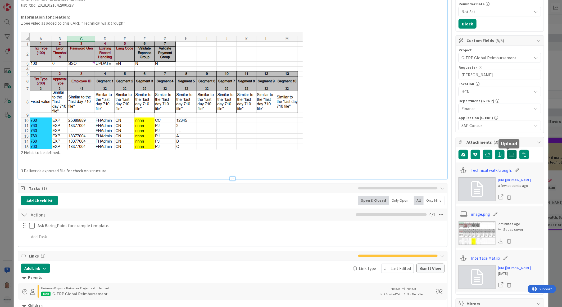
click at [444, 154] on icon at bounding box center [511, 154] width 5 height 4
click at [444, 150] on input "file" at bounding box center [507, 150] width 0 height 0
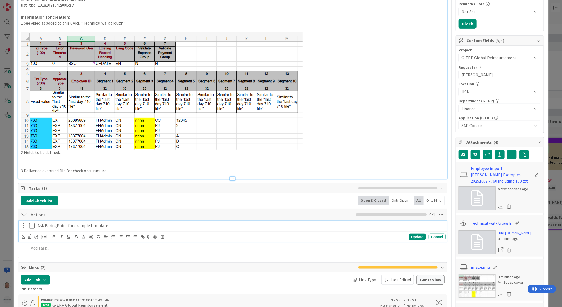
click at [33, 226] on icon at bounding box center [32, 225] width 6 height 6
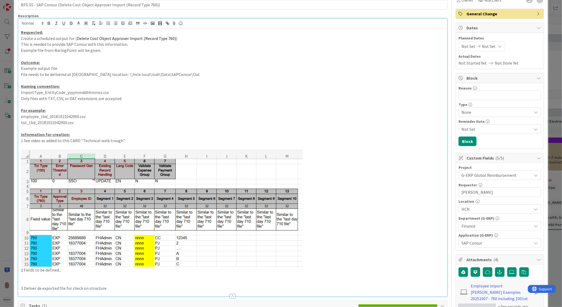
scroll to position [0, 0]
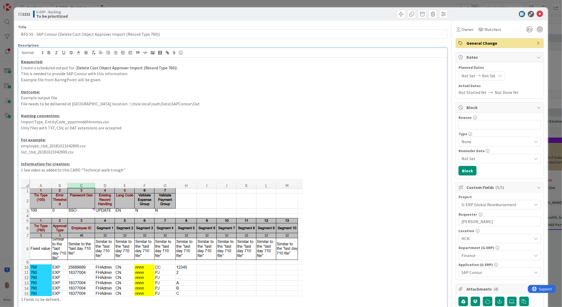
click at [444, 76] on span "Not Set" at bounding box center [489, 75] width 14 height 6
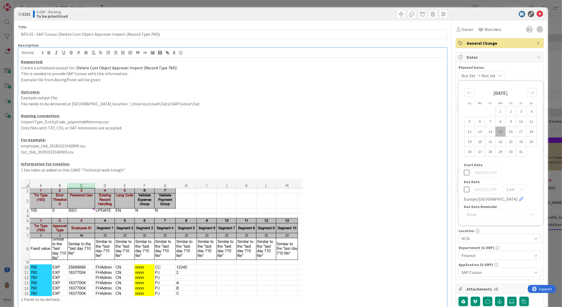
click at [444, 189] on icon at bounding box center [467, 189] width 6 height 6
type input "[DATE]"
click at [444, 93] on icon "Move forward to switch to the next month." at bounding box center [531, 92] width 5 height 5
click at [444, 133] on td "10" at bounding box center [479, 131] width 10 height 10
type input "[DATE]"
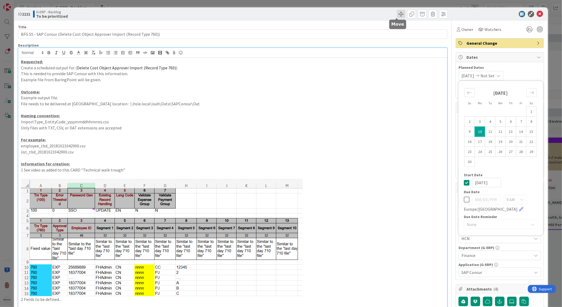
click at [397, 13] on span at bounding box center [401, 14] width 8 height 8
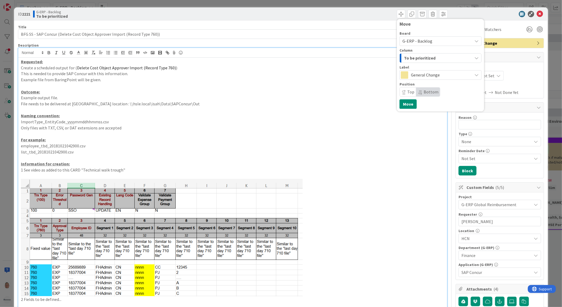
click at [416, 42] on span "G-ERP - Backlog" at bounding box center [417, 40] width 30 height 5
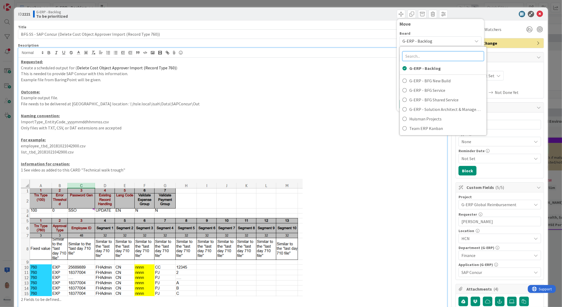
click at [419, 57] on input "text" at bounding box center [442, 56] width 81 height 10
click at [425, 23] on div "Move" at bounding box center [440, 23] width 82 height 5
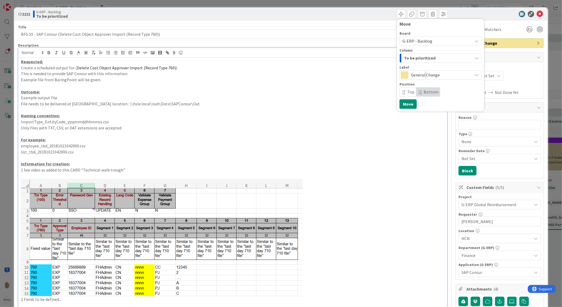
click at [421, 75] on span "General Change" at bounding box center [440, 74] width 59 height 7
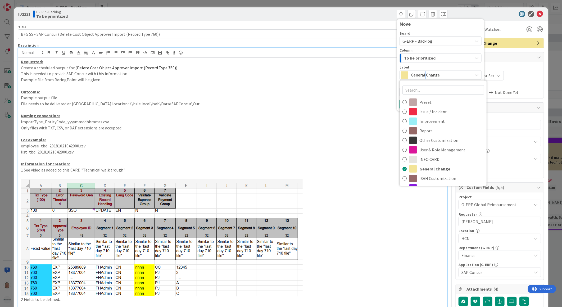
click at [421, 74] on span "General Change" at bounding box center [440, 74] width 59 height 7
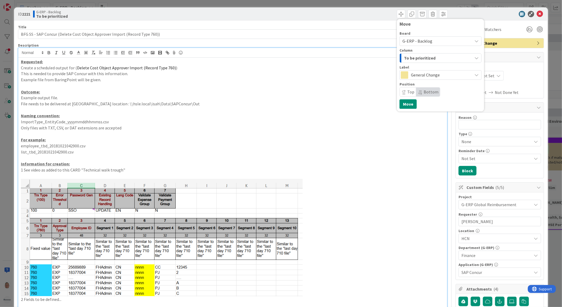
click at [421, 59] on span "To be prioritized" at bounding box center [419, 57] width 31 height 7
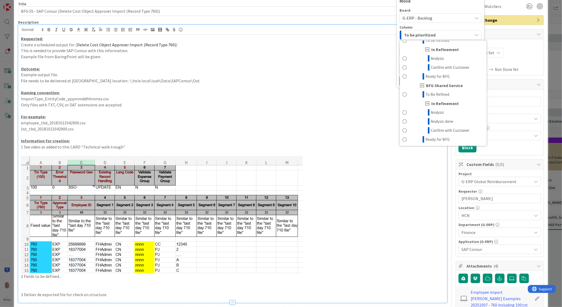
scroll to position [88, 0]
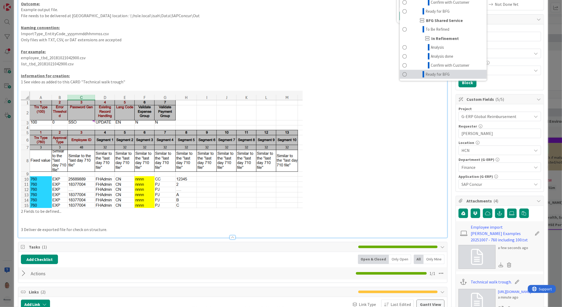
click at [427, 73] on span "Ready for BFG" at bounding box center [437, 74] width 24 height 6
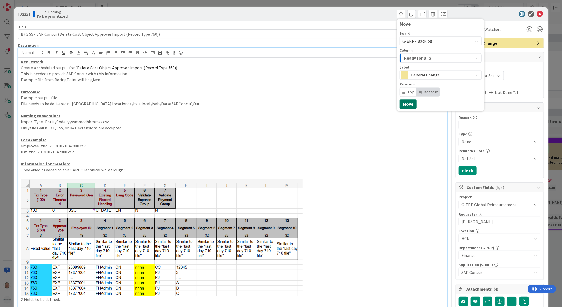
click at [405, 105] on button "Move" at bounding box center [407, 104] width 17 height 10
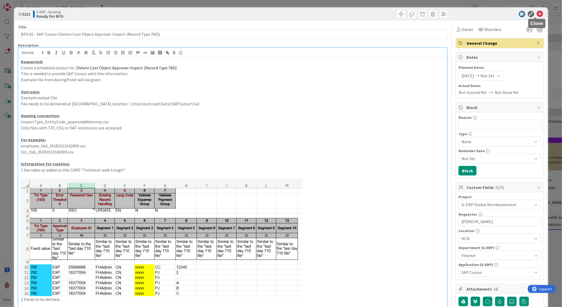
click at [444, 14] on icon at bounding box center [540, 14] width 6 height 6
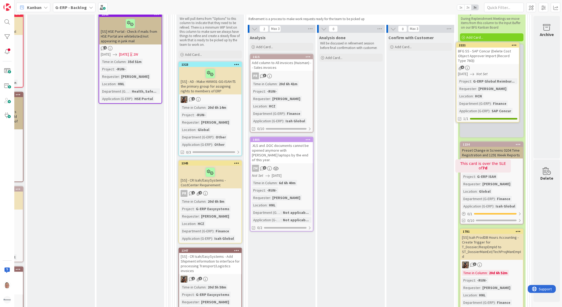
scroll to position [106, 417]
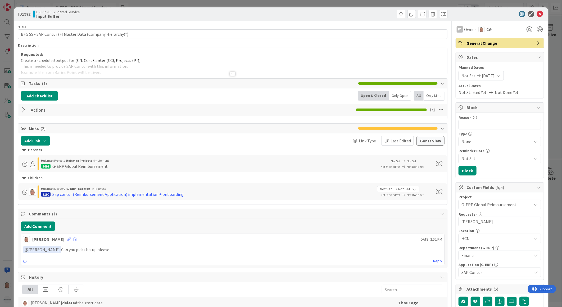
click at [231, 74] on div at bounding box center [233, 74] width 6 height 4
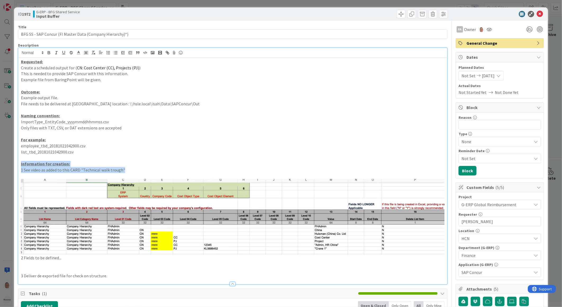
drag, startPoint x: 128, startPoint y: 169, endPoint x: 1, endPoint y: 164, distance: 126.5
click at [1, 164] on div "ID 1972 G-ERP - BFG Shared Service Input Buffer Title 57 / 128 BFG SS - SAP Con…" at bounding box center [281, 153] width 562 height 307
copy div "Information for creation: 1 See video as added to this CARD "Technical walk tro…"
click at [132, 154] on p "list_tbd_20181021042900.csv" at bounding box center [232, 152] width 423 height 6
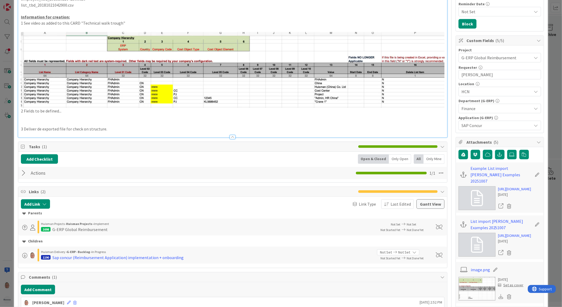
scroll to position [176, 0]
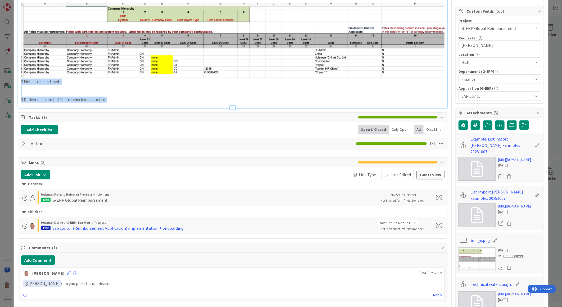
drag, startPoint x: 117, startPoint y: 99, endPoint x: 14, endPoint y: 81, distance: 105.0
click at [14, 81] on div "ID 1972 G-ERP - BFG Shared Service Input Buffer Title 57 / 128 BFG SS - SAP Con…" at bounding box center [281, 210] width 534 height 759
copy div "2 Fields to be defined... 3 Deliver de exported file for check on structure."
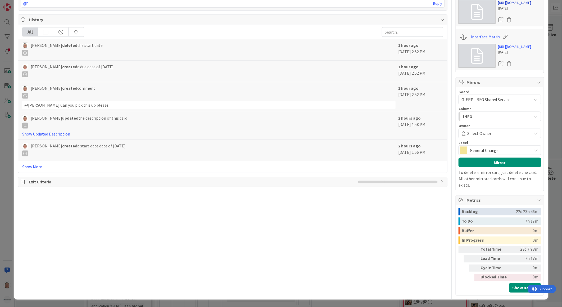
scroll to position [499, 0]
click at [510, 6] on link "[URL][DOMAIN_NAME]" at bounding box center [514, 3] width 33 height 6
drag, startPoint x: 511, startPoint y: 79, endPoint x: 439, endPoint y: 81, distance: 72.5
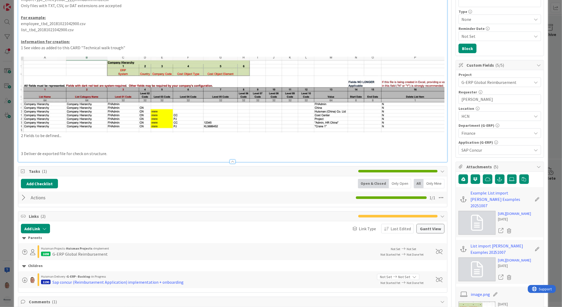
scroll to position [117, 0]
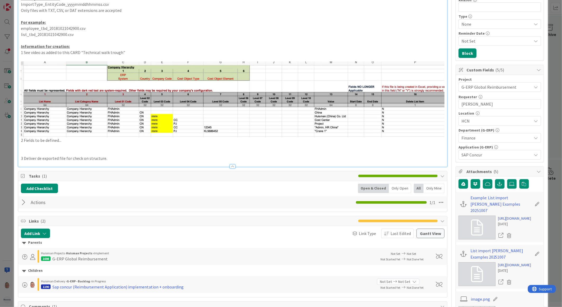
click at [25, 200] on div at bounding box center [24, 203] width 7 height 10
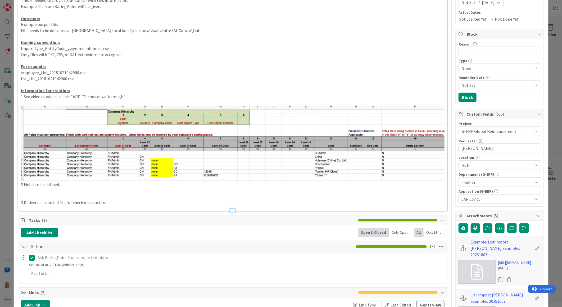
scroll to position [0, 0]
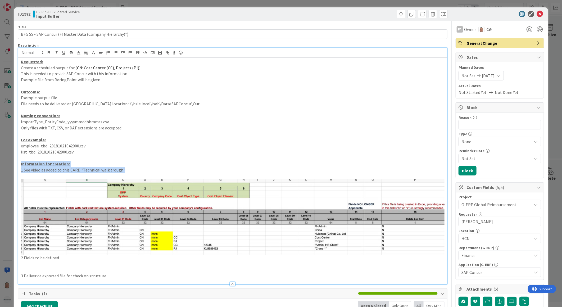
drag, startPoint x: 131, startPoint y: 170, endPoint x: 8, endPoint y: 162, distance: 123.0
click at [8, 162] on div "ID 1972 G-ERP - BFG Shared Service Input Buffer Title 57 / 128 BFG SS - SAP Con…" at bounding box center [281, 153] width 562 height 307
copy div "Information for creation: 1 See video as added to this CARD "Technical walk tro…"
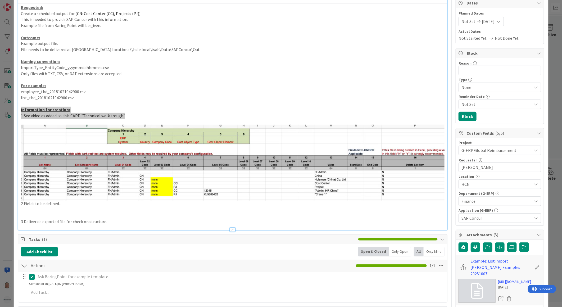
scroll to position [59, 0]
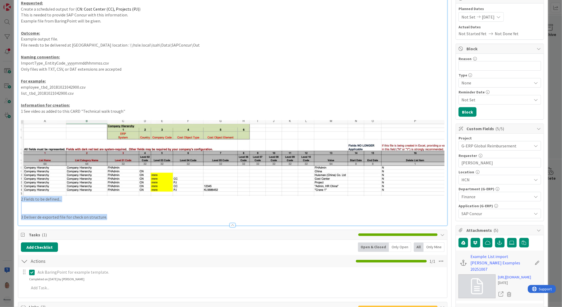
drag, startPoint x: 110, startPoint y: 217, endPoint x: 15, endPoint y: 199, distance: 97.0
copy div "2 Fields to be defined... 3 Deliver de exported file for check on structure."
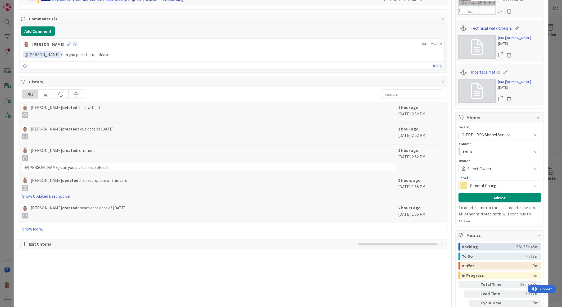
scroll to position [470, 0]
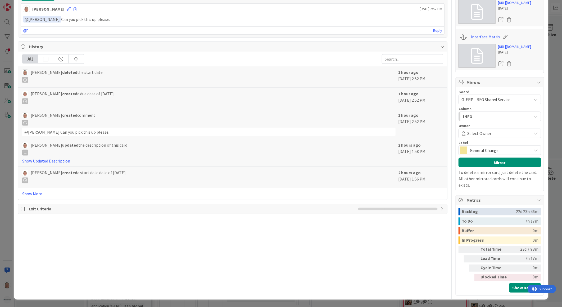
drag, startPoint x: 510, startPoint y: 107, endPoint x: 430, endPoint y: 104, distance: 79.4
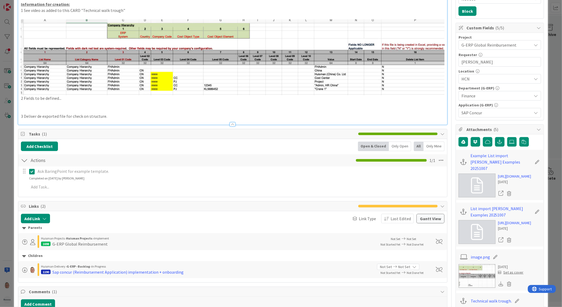
scroll to position [147, 0]
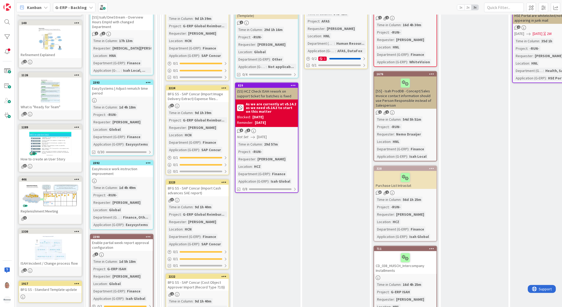
scroll to position [206, 0]
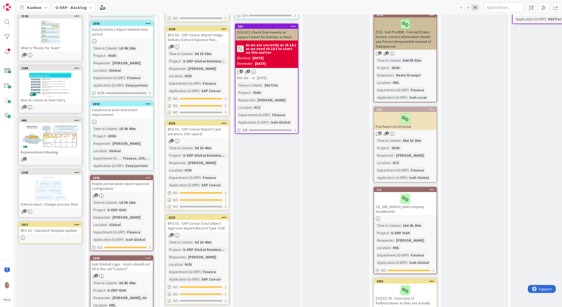
click at [196, 223] on div "BFG SS - SAP Concur (Cost Object Approver Import (Record Type 710))" at bounding box center [197, 226] width 62 height 12
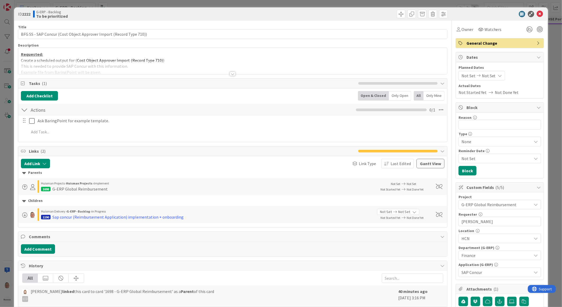
click at [230, 73] on div at bounding box center [233, 74] width 6 height 4
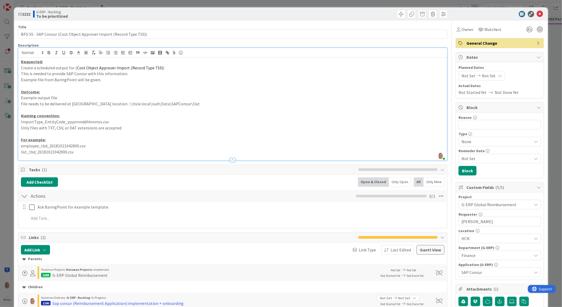
click at [78, 153] on p "list_tbd_20181021042900.csv" at bounding box center [232, 152] width 423 height 6
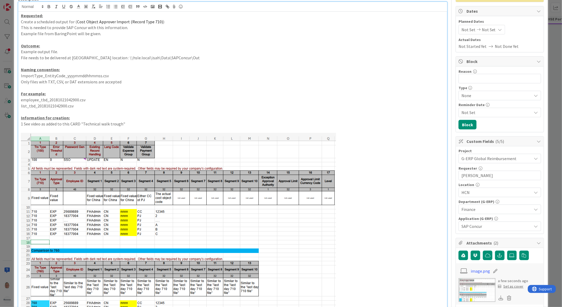
scroll to position [147, 0]
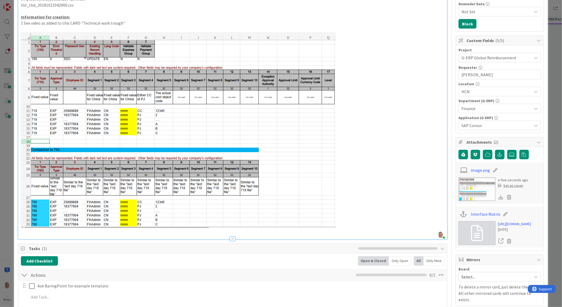
click at [35, 230] on p at bounding box center [232, 231] width 423 height 6
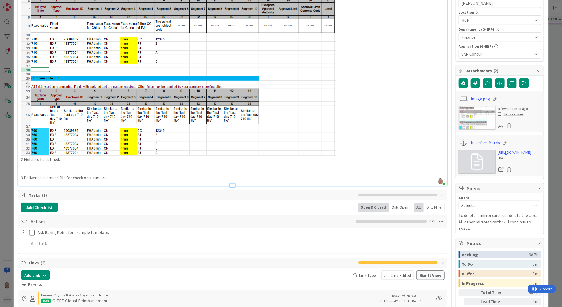
scroll to position [235, 0]
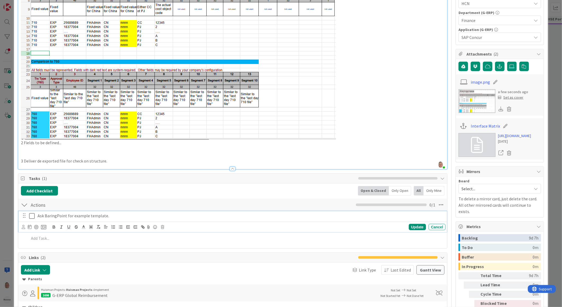
click at [33, 216] on icon at bounding box center [32, 216] width 6 height 6
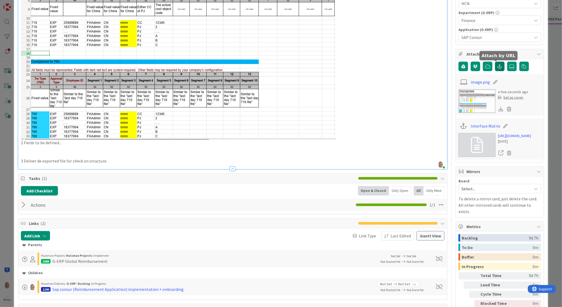
click at [497, 67] on icon "button" at bounding box center [499, 66] width 5 height 4
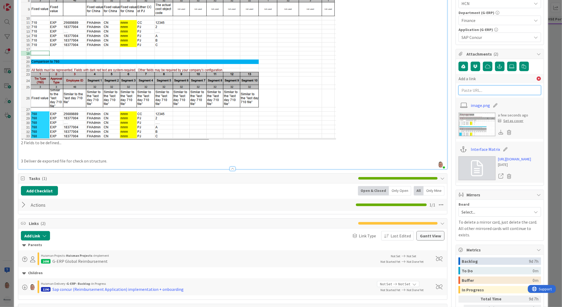
click at [474, 92] on input "text" at bounding box center [499, 90] width 83 height 10
paste input "[URL][DOMAIN_NAME]"
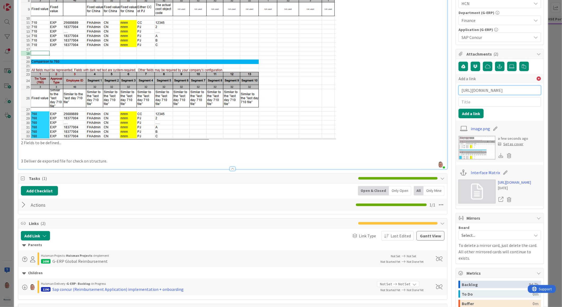
scroll to position [0, 1333]
type input "[URL][DOMAIN_NAME]"
click at [467, 102] on input "text" at bounding box center [499, 102] width 83 height 10
paste input "Technical walk trough."
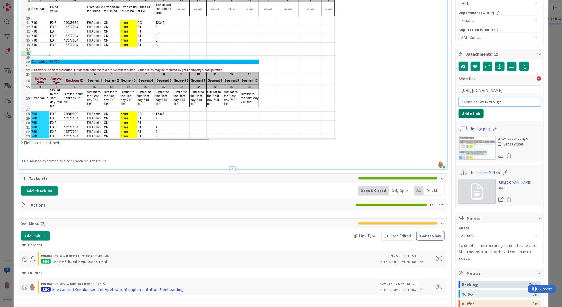
type input "Technical walk trough."
click at [471, 112] on button "Add a link" at bounding box center [470, 114] width 25 height 10
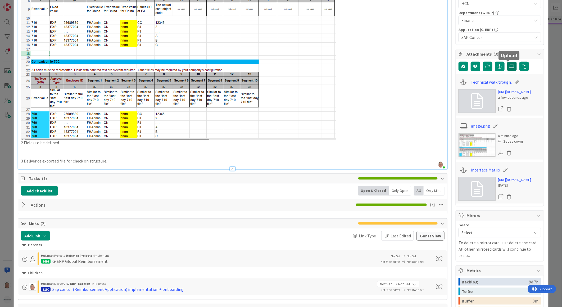
click at [507, 69] on label at bounding box center [512, 67] width 10 height 10
click at [507, 62] on input "file" at bounding box center [507, 62] width 0 height 0
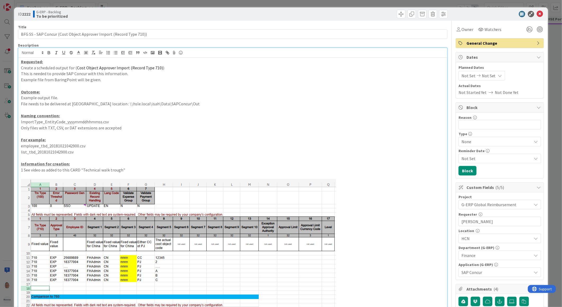
click at [498, 76] on icon at bounding box center [500, 76] width 4 height 4
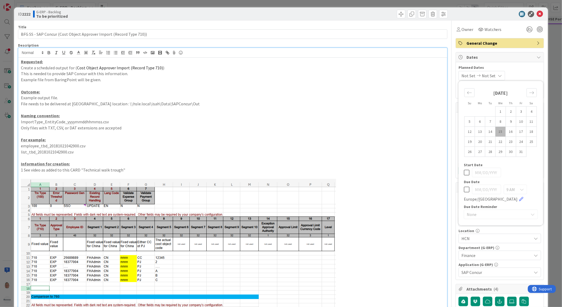
click at [464, 188] on icon at bounding box center [467, 189] width 6 height 6
type input "[DATE]"
click at [529, 91] on icon "Move forward to switch to the next month." at bounding box center [531, 92] width 5 height 5
click at [476, 133] on td "10" at bounding box center [479, 131] width 10 height 10
type input "[DATE]"
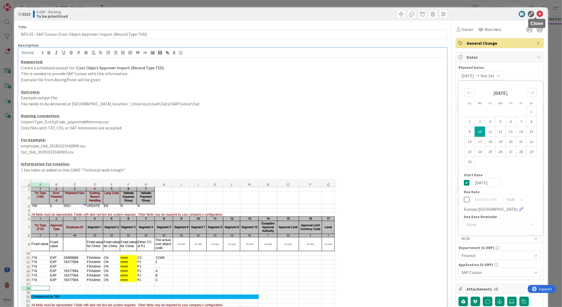
click at [537, 13] on icon at bounding box center [540, 14] width 6 height 6
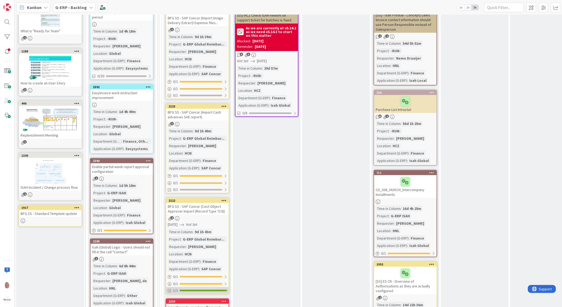
scroll to position [235, 0]
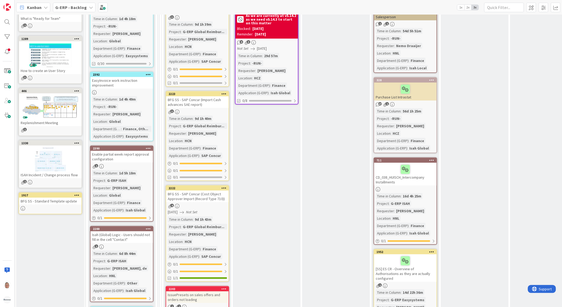
click at [192, 191] on div "BFG SS - SAP Concur (Cost Object Approver Import (Record Type 710))" at bounding box center [197, 196] width 62 height 12
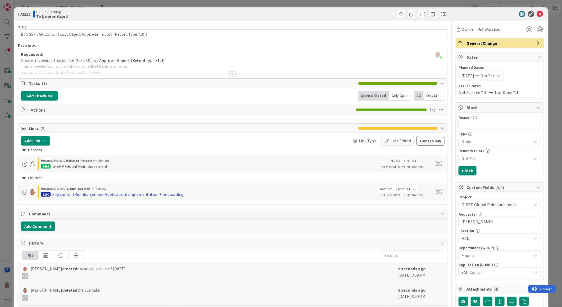
click at [232, 72] on div at bounding box center [233, 74] width 6 height 4
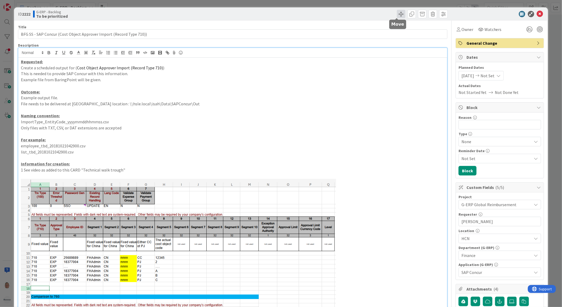
click at [398, 14] on span at bounding box center [401, 14] width 8 height 8
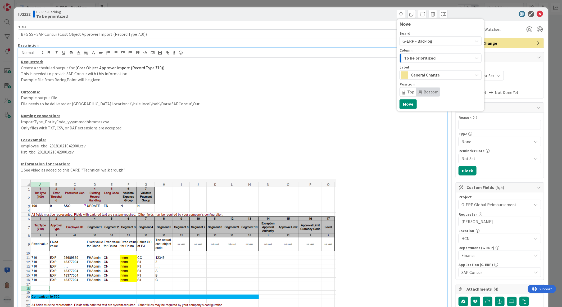
click at [413, 59] on span "To be prioritized" at bounding box center [419, 57] width 31 height 7
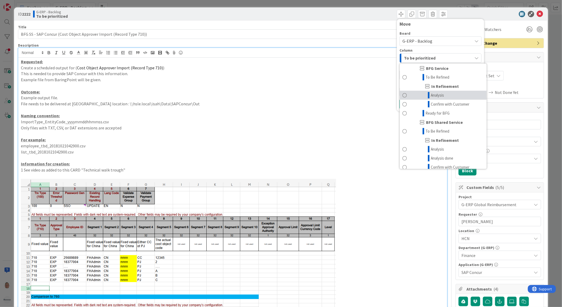
scroll to position [445, 0]
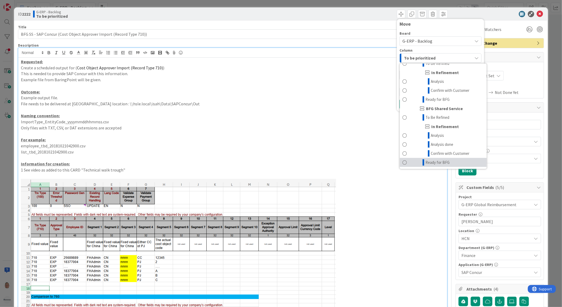
click at [404, 161] on link "Ready for BFG" at bounding box center [443, 162] width 87 height 9
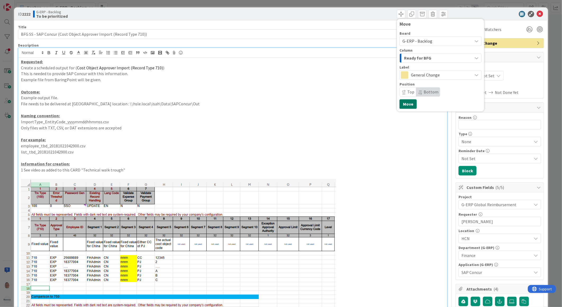
click at [405, 104] on button "Move" at bounding box center [407, 104] width 17 height 10
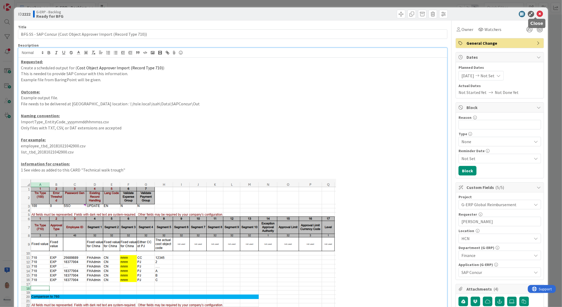
click at [537, 15] on icon at bounding box center [540, 14] width 6 height 6
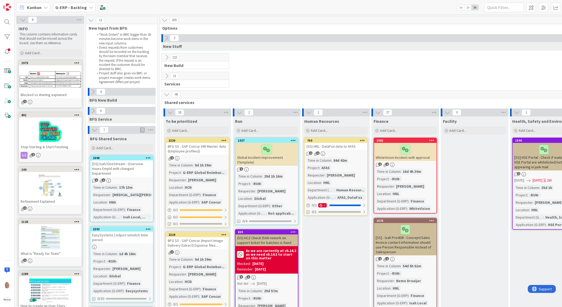
click at [165, 56] on icon at bounding box center [167, 57] width 6 height 6
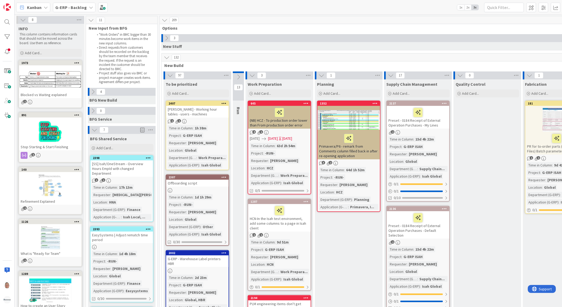
click at [199, 107] on div "[PERSON_NAME] - Working hour tables - users - machines" at bounding box center [197, 112] width 62 height 12
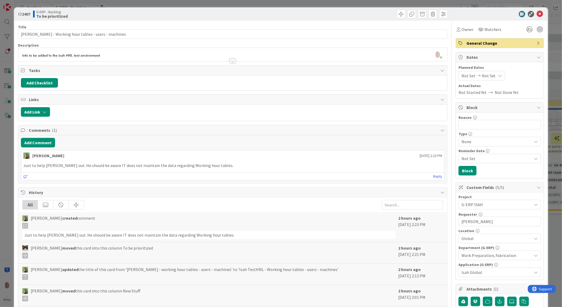
click at [231, 60] on div at bounding box center [233, 61] width 6 height 4
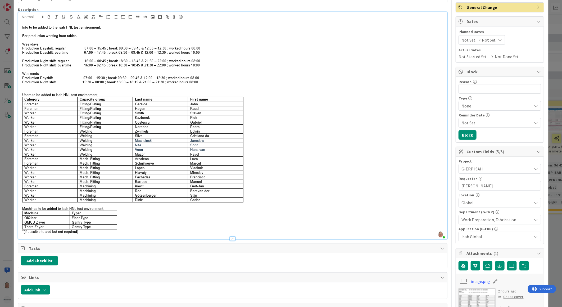
scroll to position [29, 0]
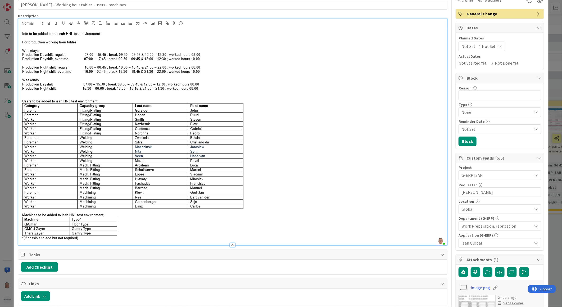
drag, startPoint x: 77, startPoint y: 42, endPoint x: 30, endPoint y: 40, distance: 46.8
click at [30, 40] on img at bounding box center [134, 134] width 227 height 211
click at [310, 96] on p at bounding box center [232, 134] width 423 height 211
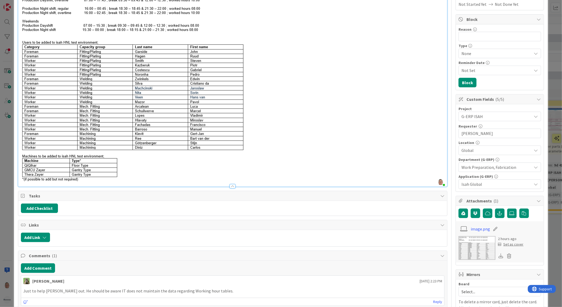
scroll to position [0, 0]
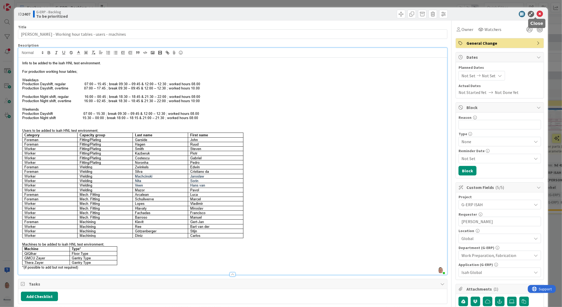
click at [537, 15] on icon at bounding box center [540, 14] width 6 height 6
